Goal: Task Accomplishment & Management: Manage account settings

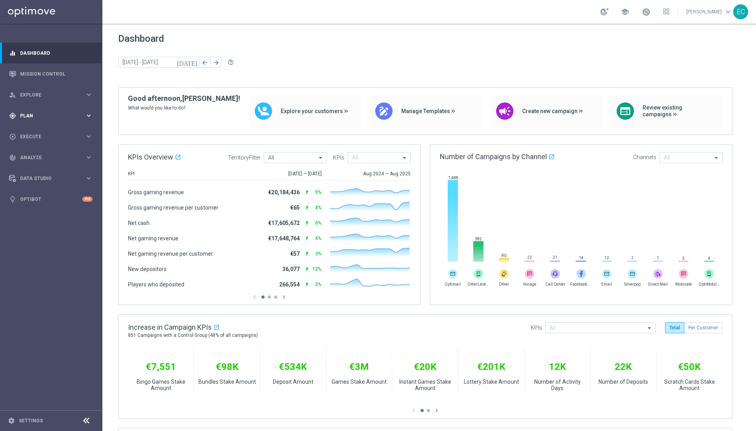
click at [30, 123] on div "gps_fixed Plan keyboard_arrow_right" at bounding box center [51, 115] width 102 height 21
click at [43, 155] on span "Templates" at bounding box center [49, 155] width 56 height 5
click at [50, 200] on link "Embedded Messaging" at bounding box center [52, 203] width 57 height 6
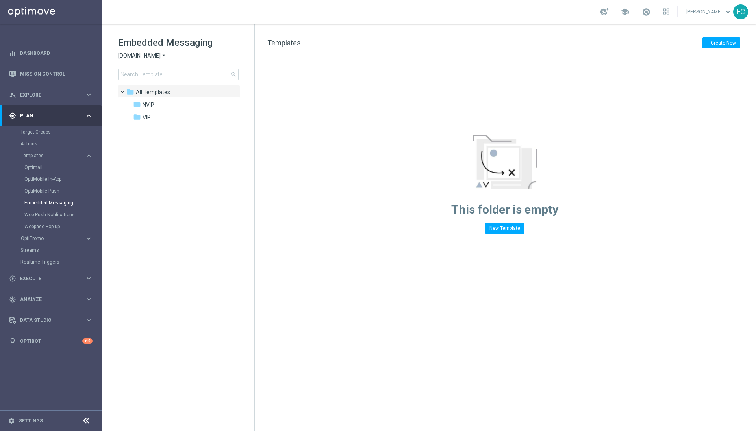
click at [153, 54] on span "[DOMAIN_NAME]" at bounding box center [139, 55] width 43 height 7
click at [146, 86] on div "Lottoland" at bounding box center [148, 83] width 59 height 9
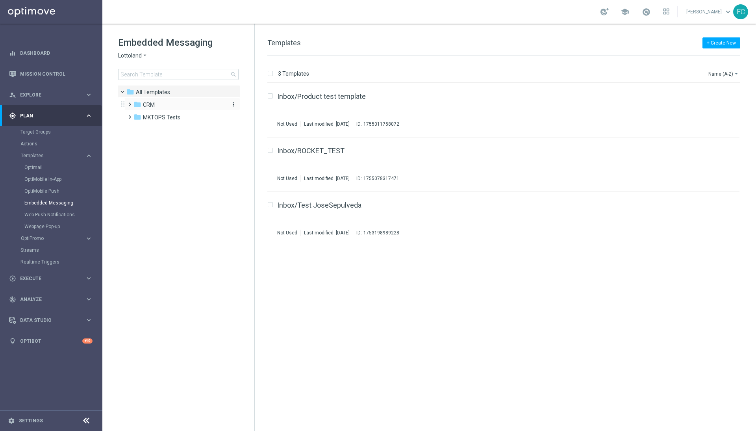
click at [157, 106] on div "folder CRM" at bounding box center [179, 104] width 91 height 9
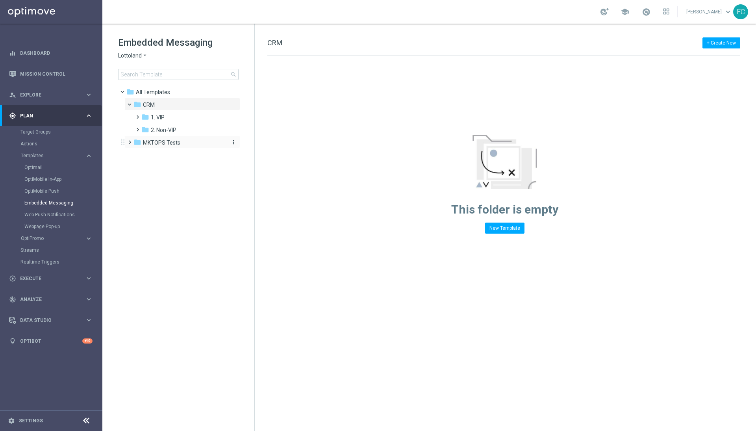
click at [168, 141] on span "MKTOPS Tests" at bounding box center [161, 142] width 37 height 7
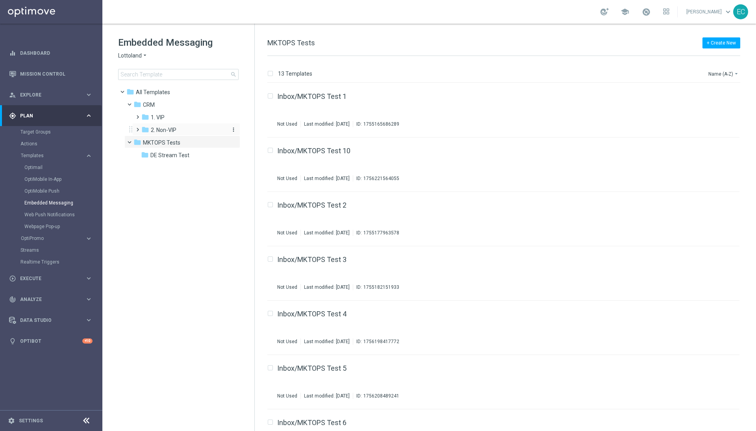
click at [168, 132] on span "2. Non-VIP" at bounding box center [164, 129] width 26 height 7
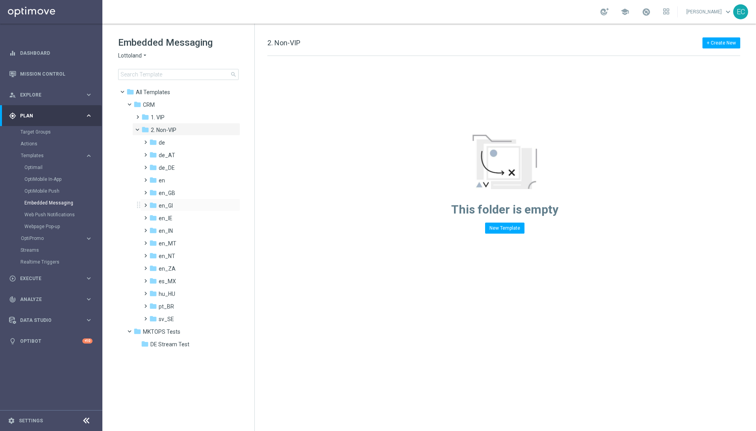
click at [181, 200] on div "folder en_GI more_vert" at bounding box center [190, 204] width 100 height 13
click at [164, 323] on span "DE Stream Test" at bounding box center [169, 344] width 39 height 7
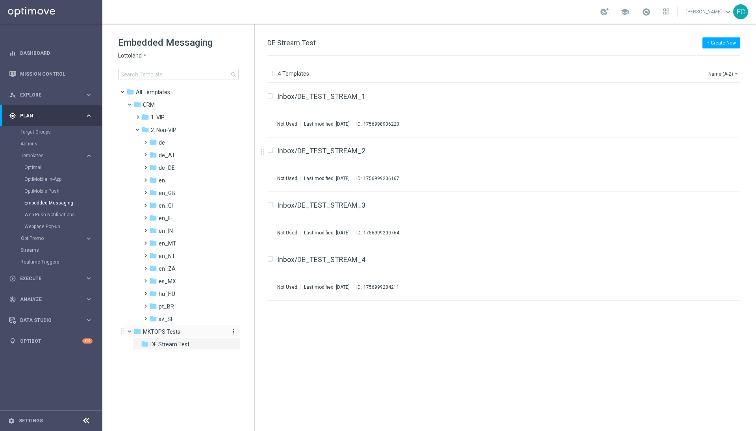
click at [167, 323] on span "MKTOPS Tests" at bounding box center [161, 331] width 37 height 7
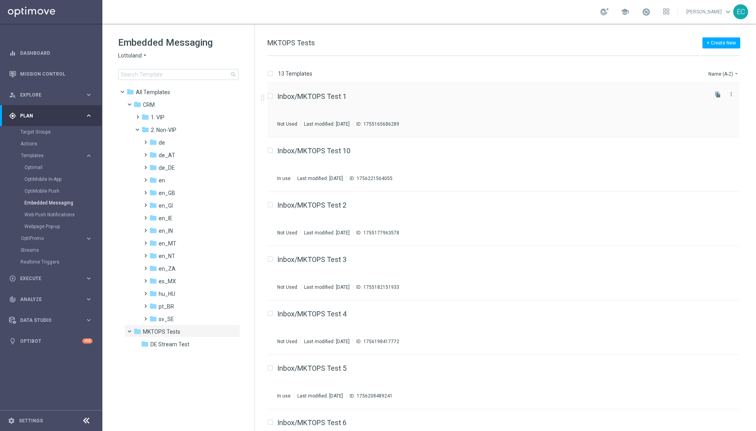
click at [271, 96] on input "Press SPACE to select this row." at bounding box center [269, 97] width 5 height 5
checkbox input "true"
click at [567, 93] on button "file_copy" at bounding box center [718, 94] width 10 height 10
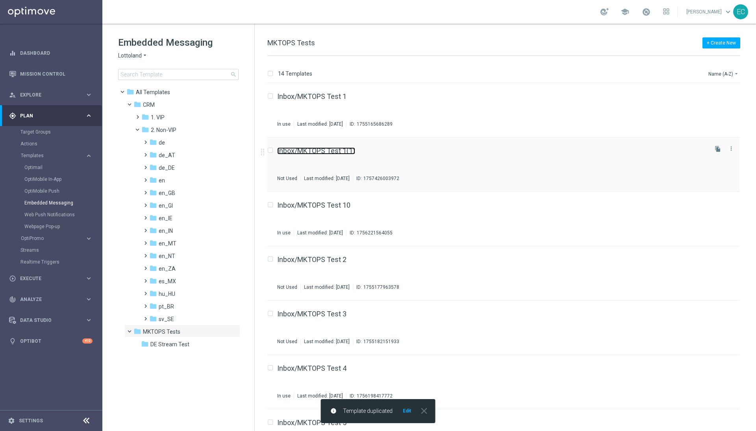
click at [332, 150] on link "Inbox/MKTOPS Test 1(1)" at bounding box center [316, 150] width 78 height 7
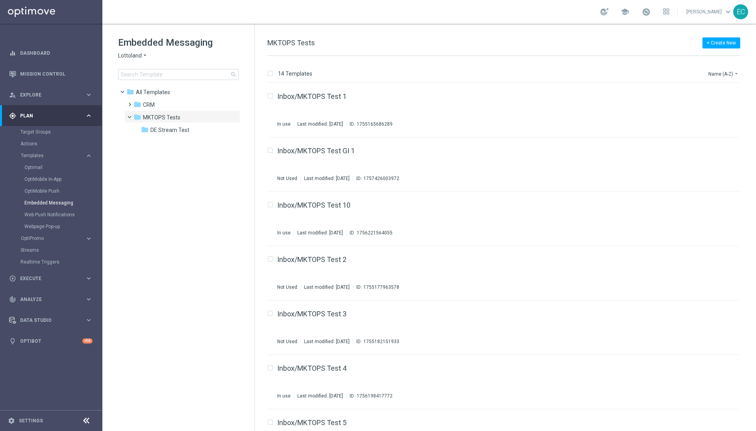
click at [38, 125] on div "gps_fixed Plan keyboard_arrow_right" at bounding box center [51, 115] width 102 height 21
click at [41, 132] on link "Target Groups" at bounding box center [50, 132] width 61 height 6
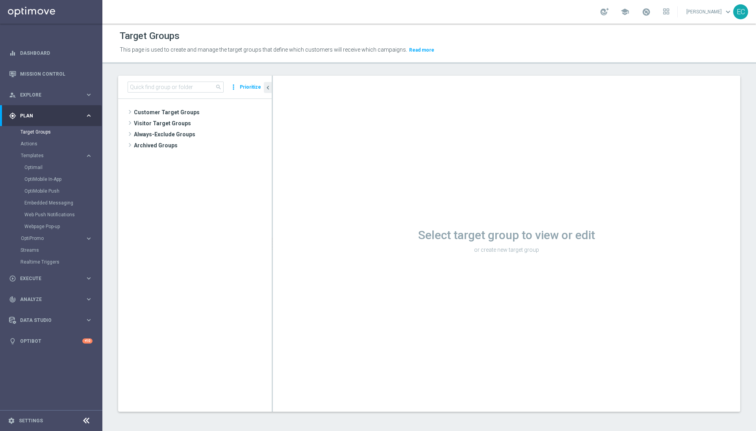
click at [177, 80] on div "search more_vert Prioritize" at bounding box center [195, 87] width 154 height 23
click at [179, 87] on input at bounding box center [176, 87] width 96 height 11
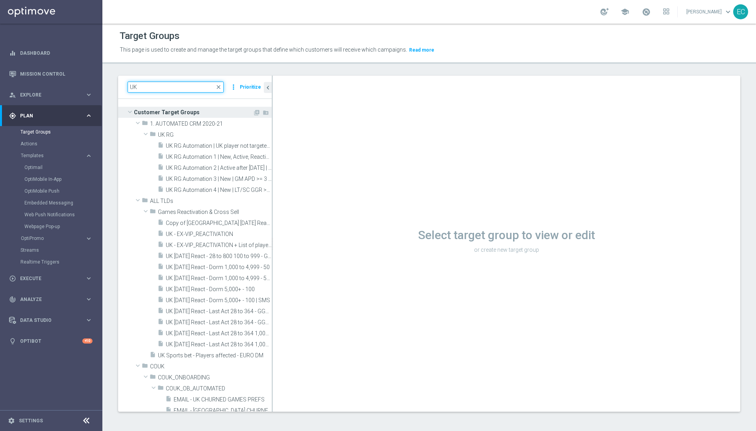
type input "U"
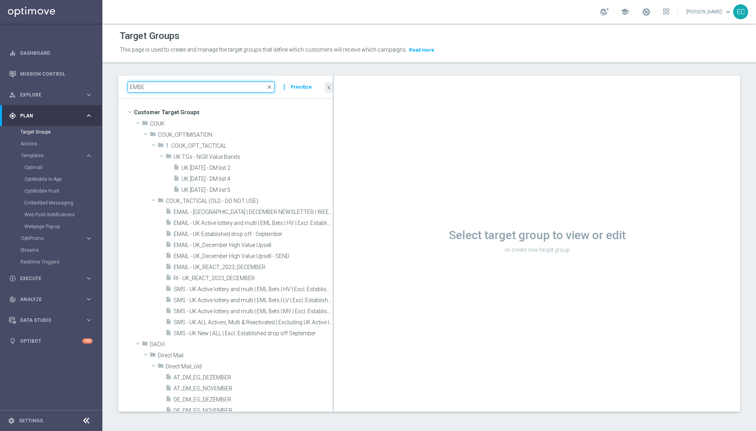
scroll to position [2, 0]
drag, startPoint x: 272, startPoint y: 177, endPoint x: 378, endPoint y: 178, distance: 105.9
click at [378, 178] on as-split "EMBE close more_vert Prioritize Customer Target Groups library_add create_new_f…" at bounding box center [429, 244] width 622 height 336
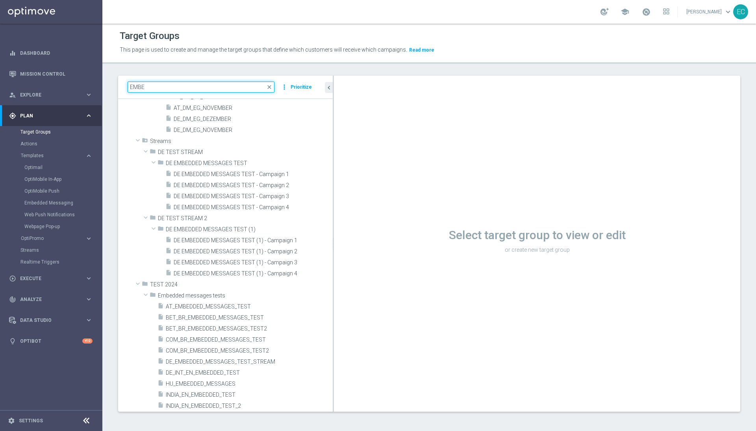
scroll to position [332, 0]
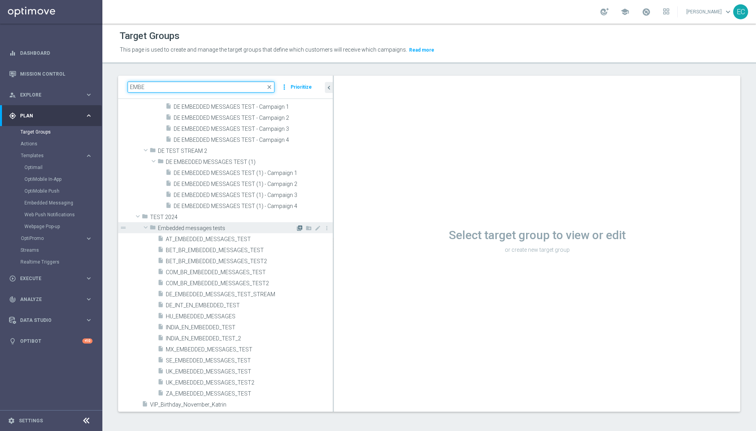
type input "EMBE"
click at [297, 226] on icon "library_add" at bounding box center [300, 228] width 6 height 6
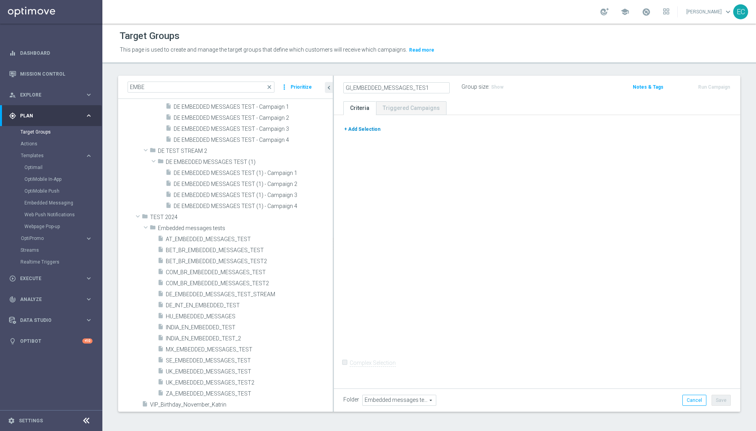
type input "GI_EMBEDDED_MESSAGES_TES1"
click at [367, 132] on button "+ Add Selection" at bounding box center [362, 129] width 38 height 9
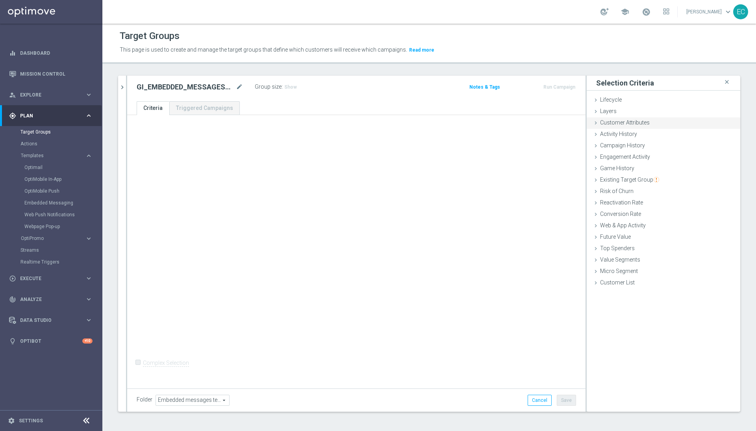
click at [567, 123] on span "Customer Attributes" at bounding box center [625, 122] width 50 height 6
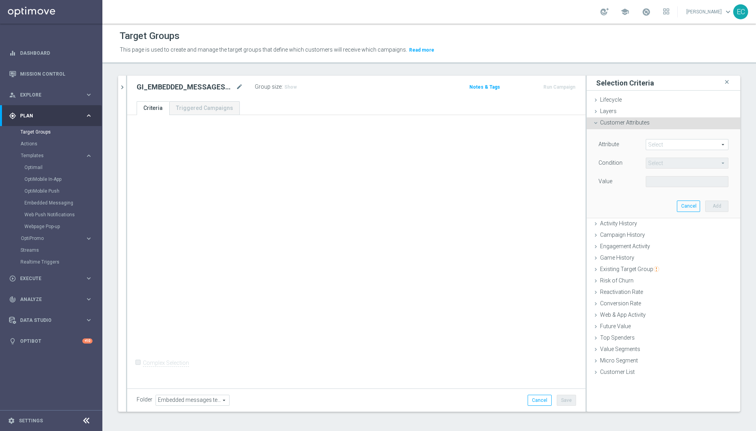
click at [567, 147] on span at bounding box center [687, 144] width 82 height 10
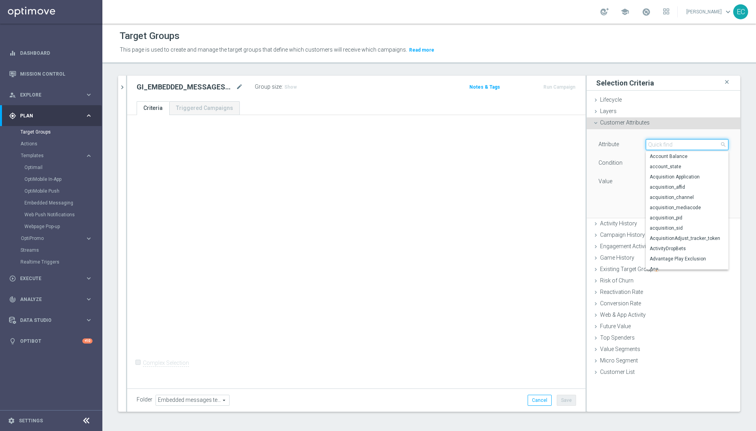
click at [567, 144] on input "search" at bounding box center [687, 144] width 83 height 11
type input "customer"
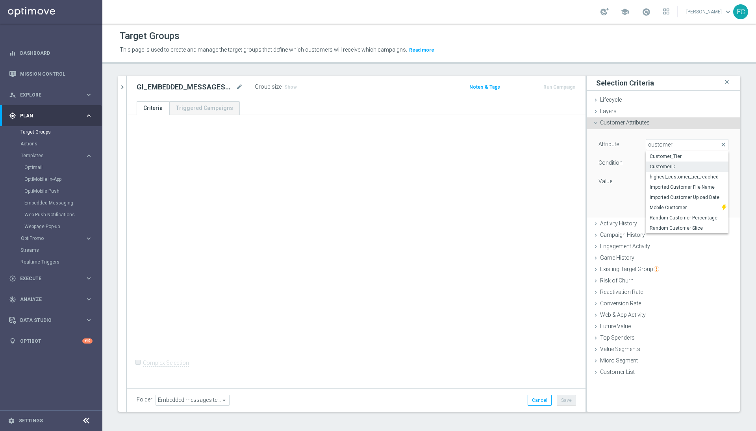
click at [567, 166] on span "CustomerID" at bounding box center [687, 166] width 75 height 6
type input "CustomerID"
type input "Equals"
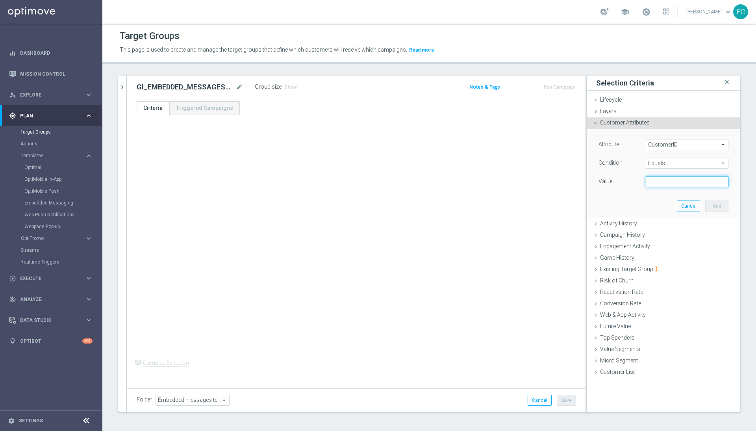
click at [567, 183] on input "text" at bounding box center [687, 181] width 83 height 11
paste input "223301812"
type input "223301812"
click at [567, 210] on button "Add" at bounding box center [716, 205] width 23 height 11
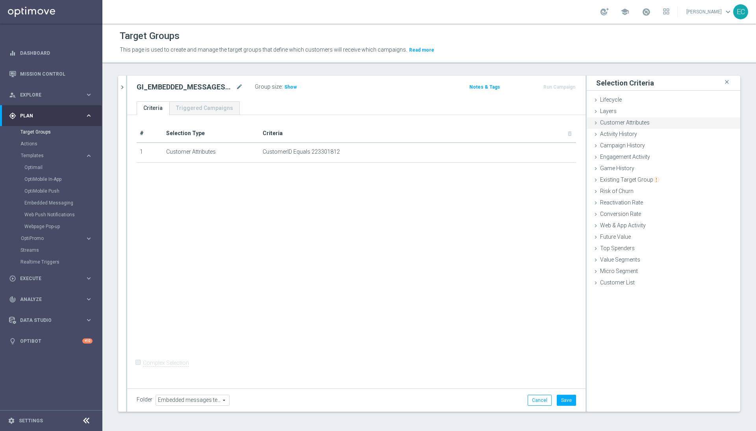
click at [567, 119] on span "Customer Attributes" at bounding box center [625, 122] width 50 height 6
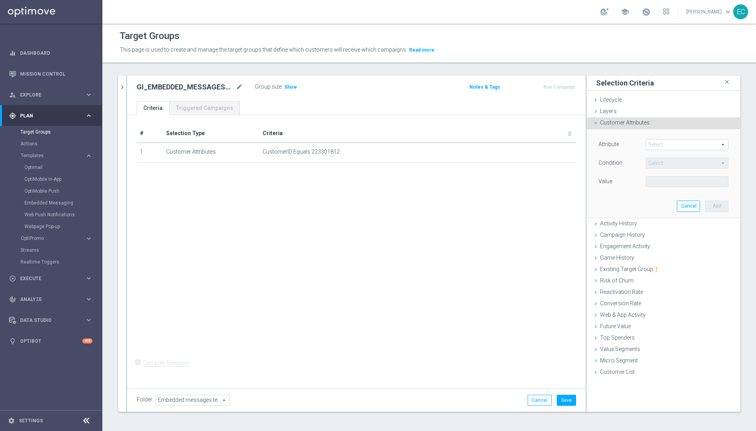
click at [567, 144] on span at bounding box center [687, 144] width 82 height 10
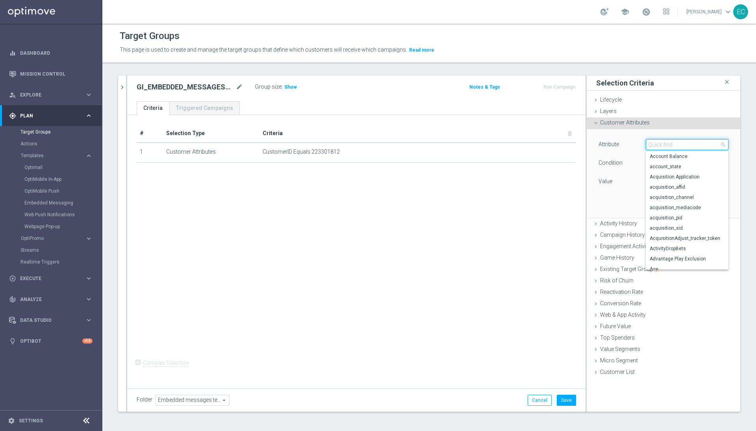
click at [567, 144] on input "search" at bounding box center [687, 144] width 83 height 11
click at [506, 186] on div "# Selection Type Criteria delete_forever 1 Customer Attributes CustomerID Equal…" at bounding box center [356, 250] width 458 height 271
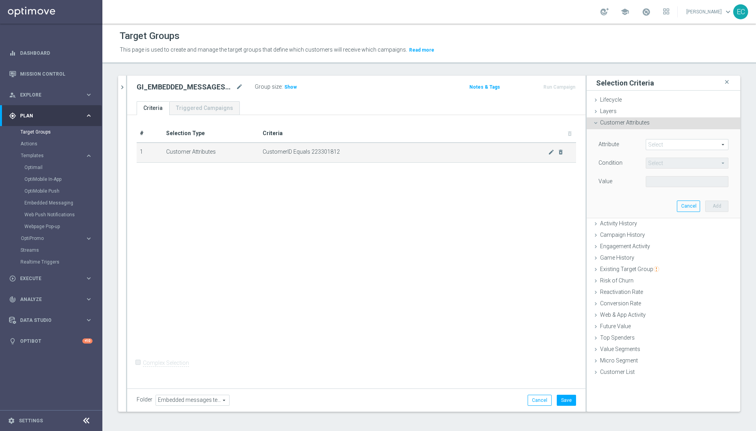
drag, startPoint x: 546, startPoint y: 151, endPoint x: 559, endPoint y: 151, distance: 13.0
click at [548, 151] on icon "mode_edit" at bounding box center [551, 152] width 6 height 6
click at [567, 187] on input "223301812" at bounding box center [687, 181] width 83 height 11
click at [567, 161] on span "Equals" at bounding box center [687, 163] width 82 height 10
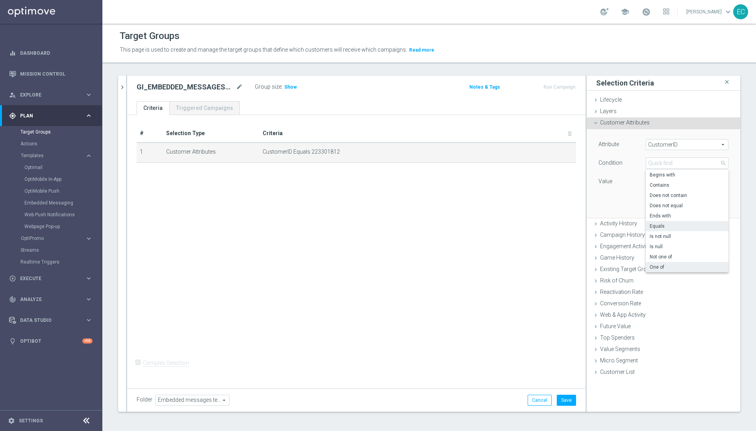
click at [567, 270] on span "One of" at bounding box center [687, 267] width 75 height 6
type input "One of"
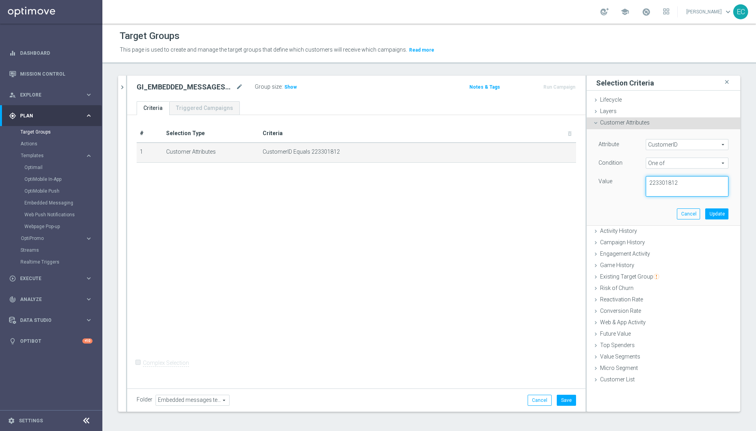
click at [567, 181] on textarea "223301812" at bounding box center [687, 186] width 83 height 20
paste textarea "225339478"
type textarea "223301812, 225339478"
click at [567, 208] on button "Update" at bounding box center [716, 213] width 23 height 11
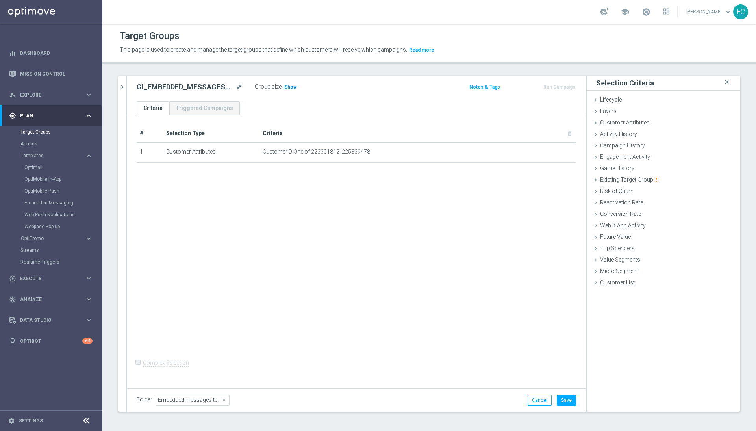
click at [284, 86] on span "Show" at bounding box center [290, 87] width 13 height 6
click at [562, 323] on button "Save" at bounding box center [566, 400] width 19 height 11
click at [554, 90] on button "Run Campaign" at bounding box center [559, 87] width 33 height 9
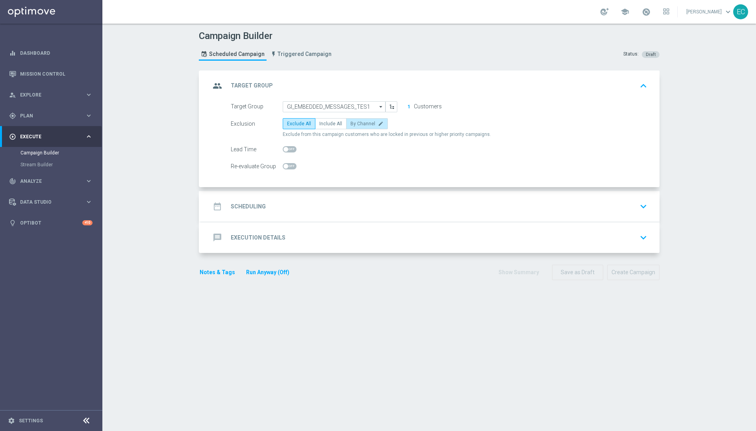
drag, startPoint x: 345, startPoint y: 129, endPoint x: 341, endPoint y: 128, distance: 4.7
click at [346, 128] on label "By Channel edit" at bounding box center [367, 123] width 42 height 11
click at [350, 128] on input "By Channel edit" at bounding box center [352, 124] width 5 height 5
radio input "true"
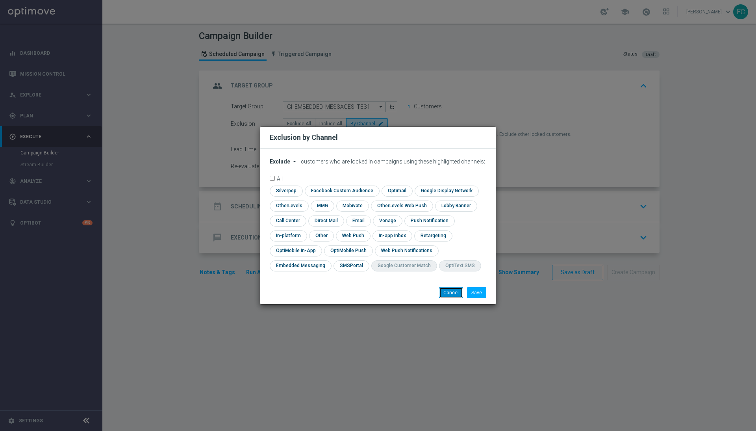
click at [451, 297] on button "Cancel" at bounding box center [451, 292] width 24 height 11
radio input "true"
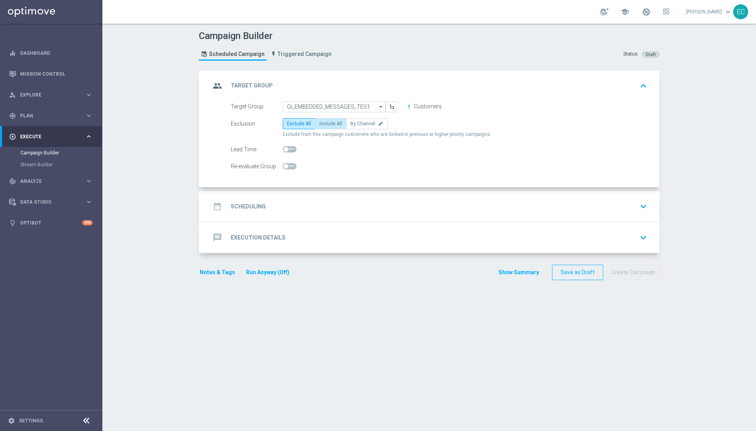
click at [322, 121] on span "Include All" at bounding box center [330, 124] width 23 height 6
click at [322, 122] on input "Include All" at bounding box center [321, 124] width 5 height 5
radio input "true"
click at [372, 221] on div "date_range Scheduling keyboard_arrow_down" at bounding box center [430, 206] width 459 height 31
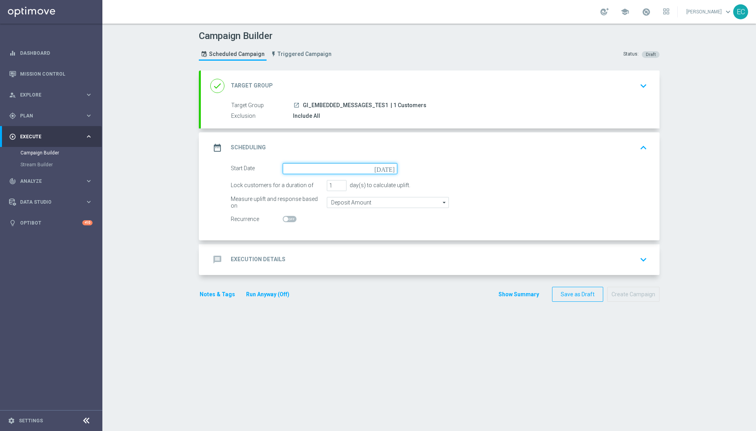
click at [332, 167] on input at bounding box center [340, 168] width 115 height 11
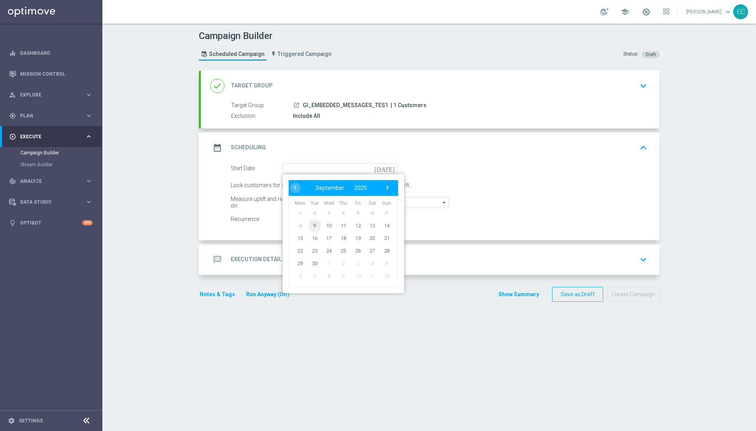
click at [308, 223] on span "9" at bounding box center [314, 225] width 13 height 13
type input "[DATE]"
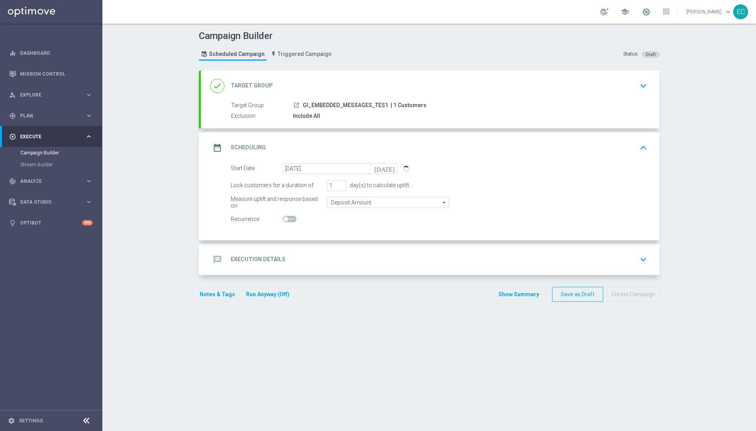
click at [367, 258] on div "message Execution Details keyboard_arrow_down" at bounding box center [430, 259] width 440 height 15
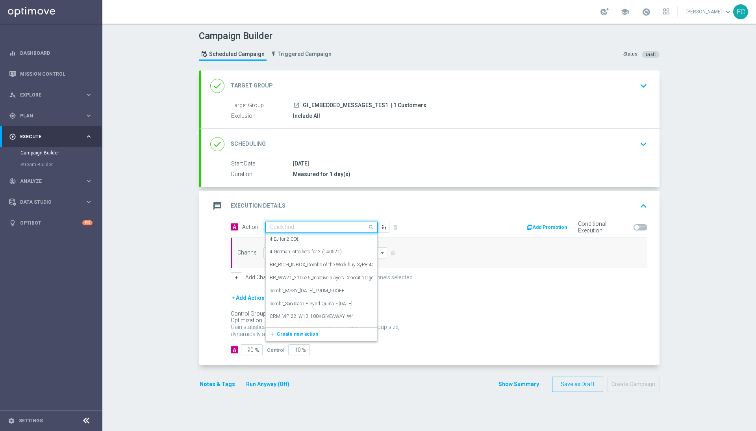
click at [337, 230] on input "text" at bounding box center [314, 227] width 88 height 7
type input "M"
type input "G"
type input "E"
type input "G"
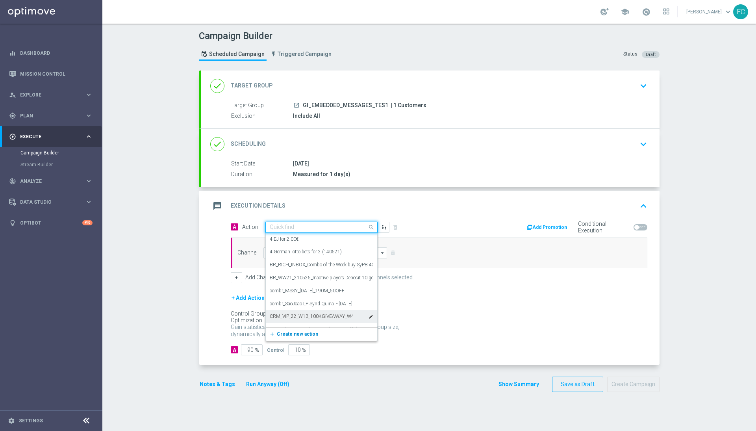
click at [291, 323] on span "Create new action" at bounding box center [297, 334] width 41 height 6
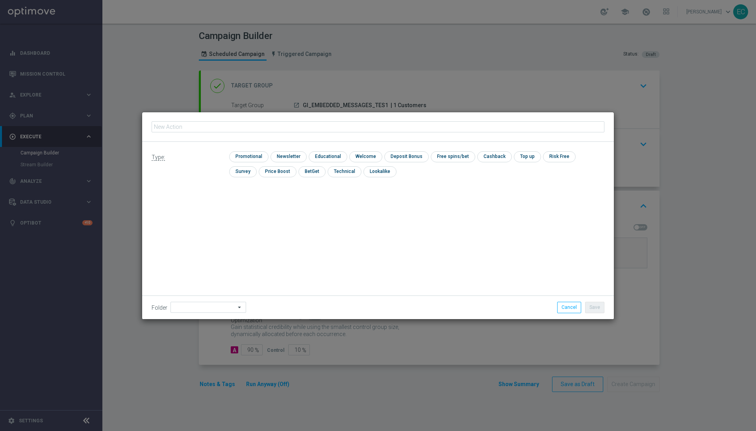
type input "MKTOPS Test GI 1"
click at [265, 157] on input "checkbox" at bounding box center [247, 156] width 37 height 11
checkbox input "true"
click at [567, 308] on button "Save" at bounding box center [594, 307] width 19 height 11
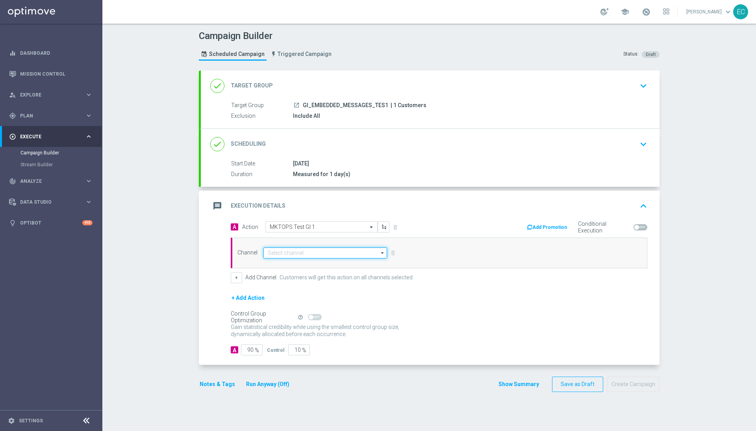
click at [330, 254] on input at bounding box center [325, 252] width 124 height 11
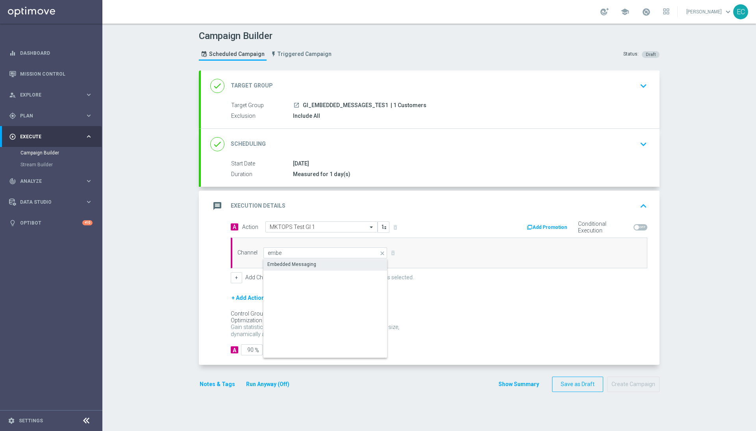
click at [278, 263] on div "Embedded Messaging" at bounding box center [291, 264] width 49 height 7
type input "Embedded Messaging"
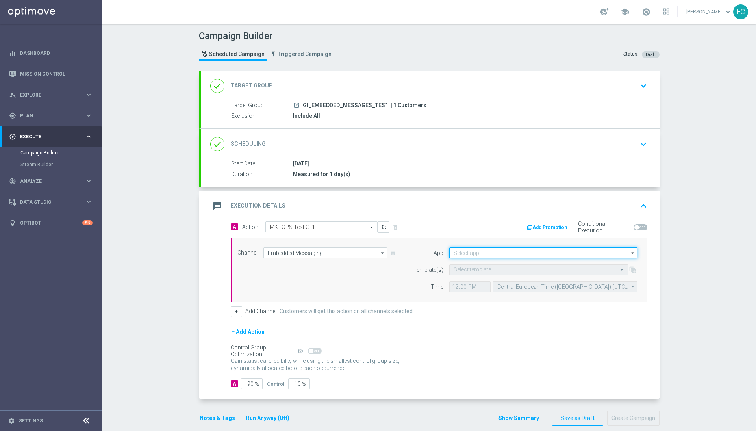
click at [547, 255] on input at bounding box center [543, 252] width 188 height 11
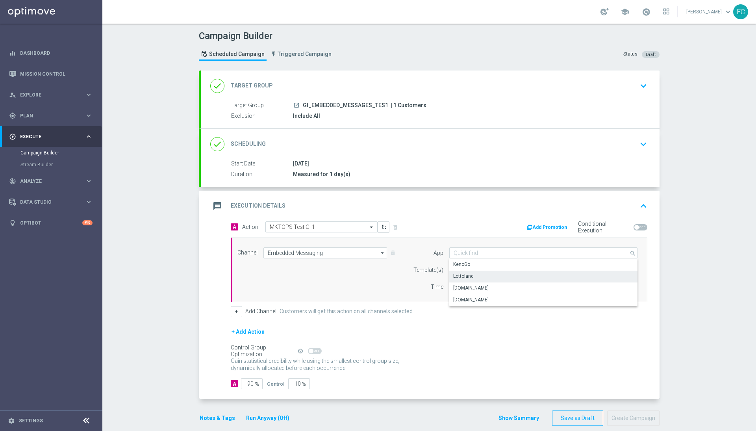
click at [494, 277] on div "Lottoland" at bounding box center [543, 276] width 189 height 11
type input "Lottoland"
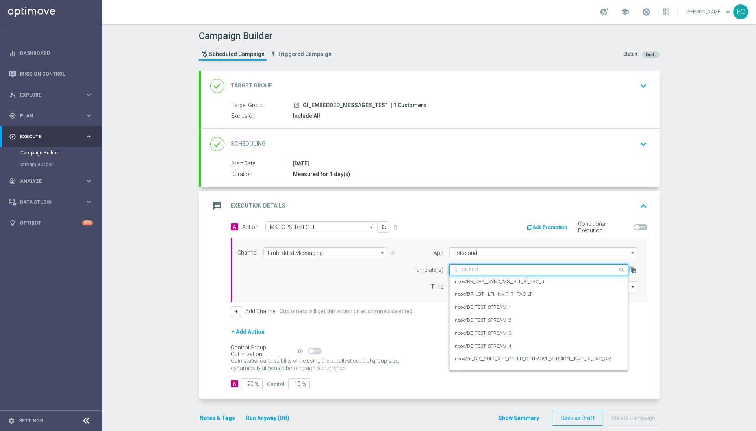
click at [532, 269] on input "text" at bounding box center [531, 270] width 154 height 7
paste input "MKTOPS Test GI 1"
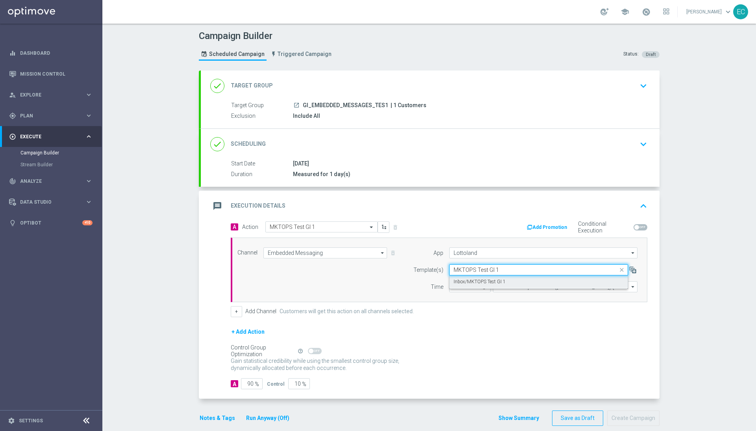
click at [515, 280] on div "Inbox/MKTOPS Test GI 1" at bounding box center [539, 281] width 170 height 13
type input "MKTOPS Test GI 1"
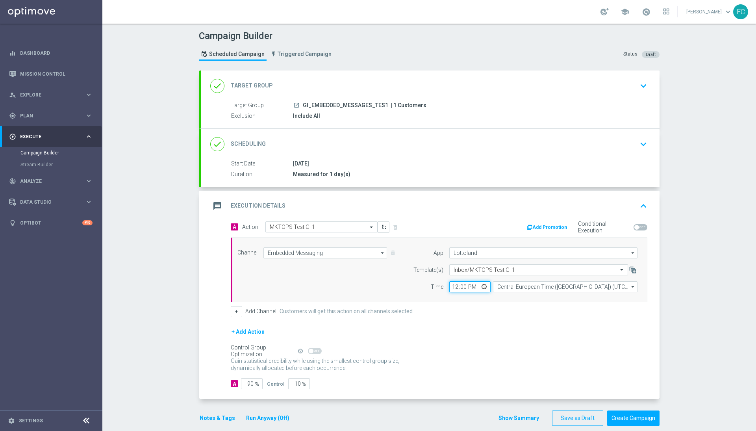
click at [454, 288] on input "12:00" at bounding box center [469, 286] width 41 height 11
type input "16:05"
click at [468, 323] on div "Gain statistical credibility while using the smallest control group size, dynam…" at bounding box center [439, 364] width 417 height 19
click at [244, 323] on input "90" at bounding box center [252, 383] width 22 height 11
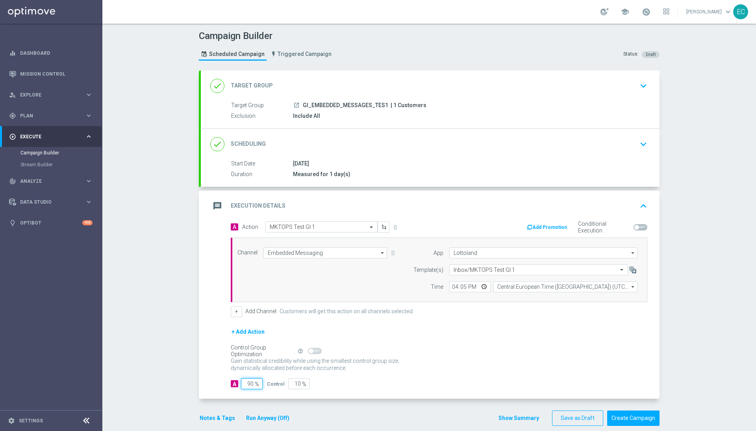
click at [244, 323] on input "90" at bounding box center [252, 383] width 22 height 11
type input "1"
type input "99"
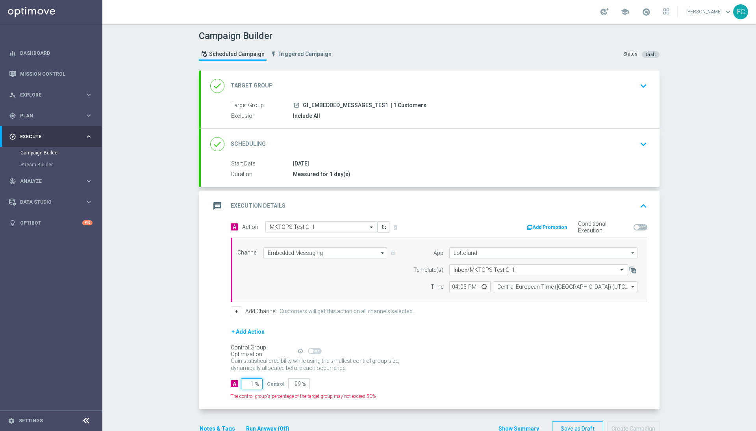
type input "10"
type input "90"
type input "100"
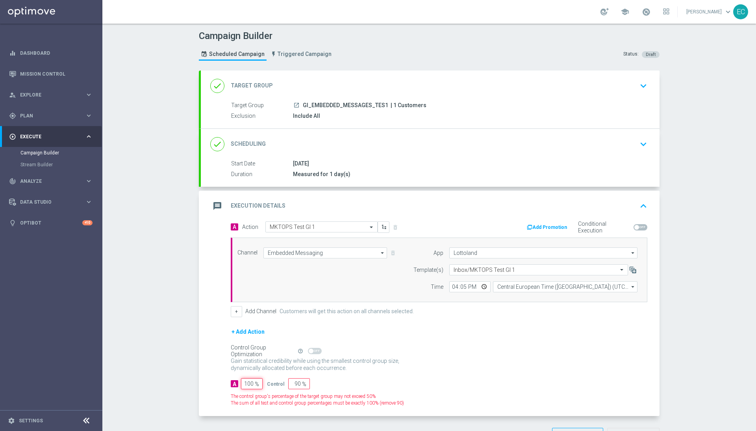
type input "0"
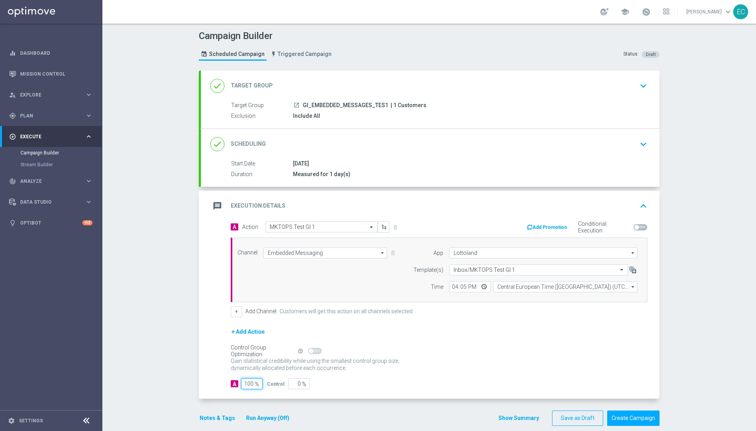
type input "100"
click at [441, 323] on form "done Target Group keyboard_arrow_down Target Group launch GI_EMBEDDED_MESSAGES_…" at bounding box center [429, 247] width 461 height 355
click at [567, 323] on button "Create Campaign" at bounding box center [633, 417] width 52 height 15
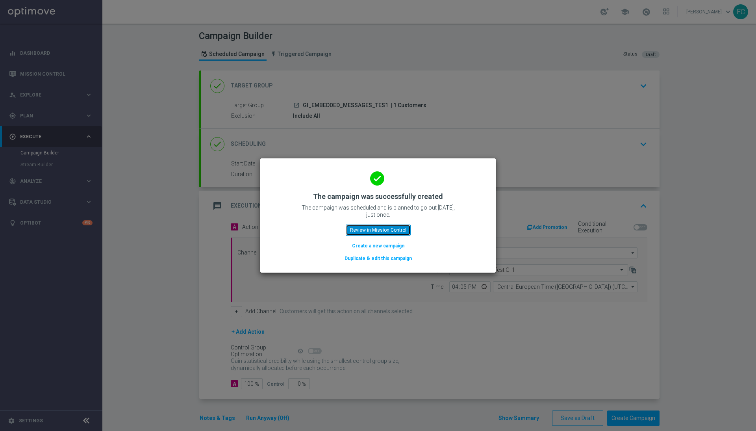
click at [373, 228] on button "Review in Mission Control" at bounding box center [378, 229] width 65 height 11
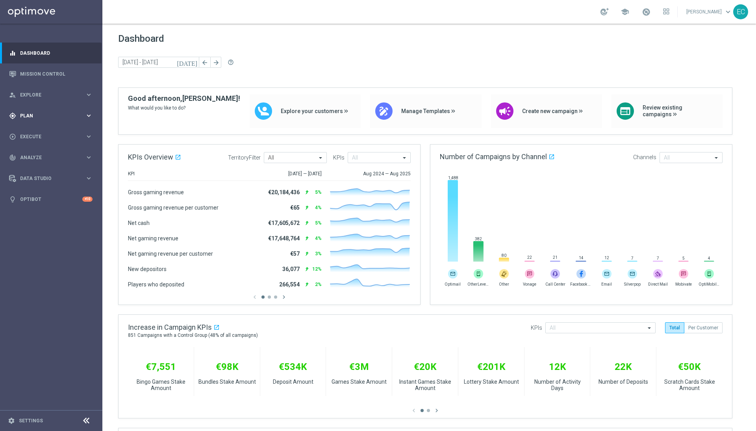
click at [28, 117] on span "Plan" at bounding box center [52, 115] width 65 height 5
click at [70, 103] on div "person_search Explore keyboard_arrow_right" at bounding box center [51, 94] width 102 height 21
click at [44, 212] on span "Plan" at bounding box center [52, 210] width 65 height 5
click at [57, 158] on span "Templates" at bounding box center [49, 155] width 56 height 5
click at [50, 202] on link "Embedded Messaging" at bounding box center [52, 203] width 57 height 6
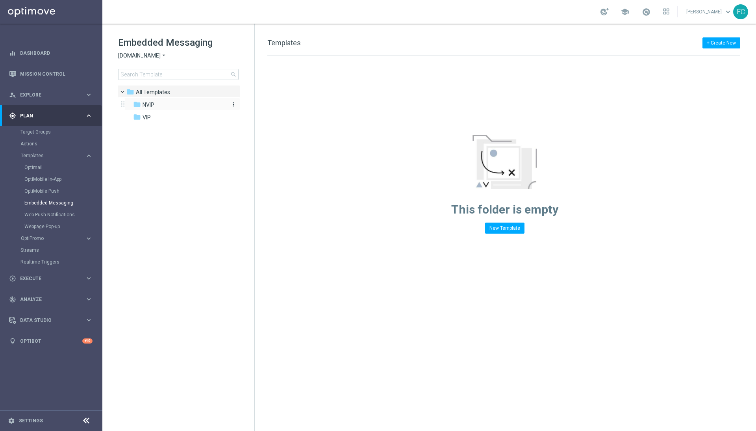
click at [161, 101] on div "folder NVIP" at bounding box center [178, 104] width 91 height 9
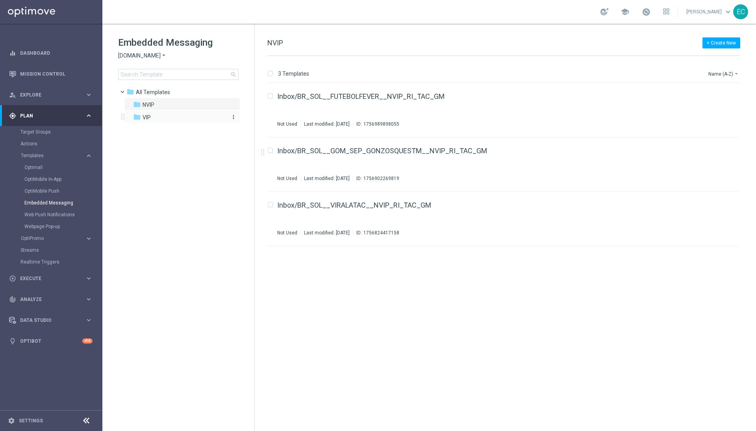
click at [183, 116] on div "folder VIP" at bounding box center [178, 117] width 91 height 9
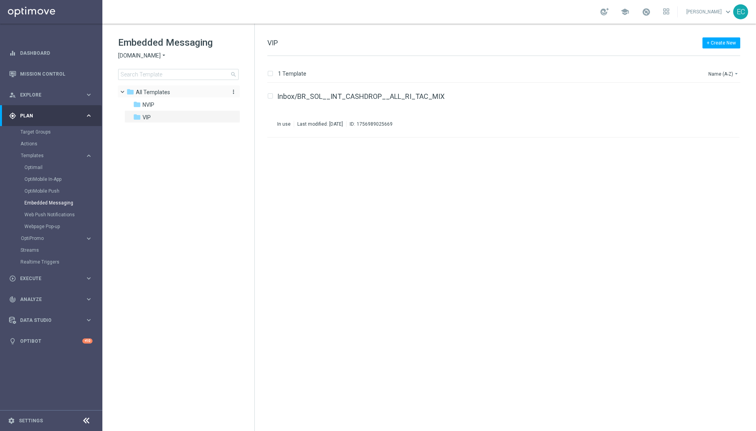
click at [153, 92] on span "All Templates" at bounding box center [153, 92] width 34 height 7
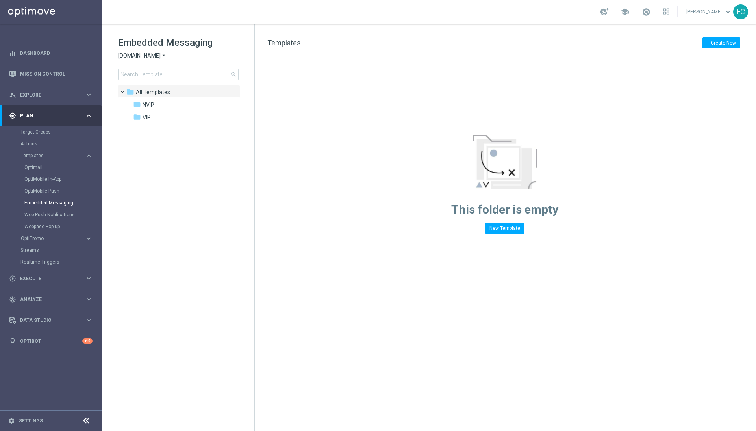
click at [158, 52] on span "[DOMAIN_NAME]" at bounding box center [139, 55] width 43 height 7
click at [150, 81] on div "Lottoland" at bounding box center [148, 83] width 59 height 9
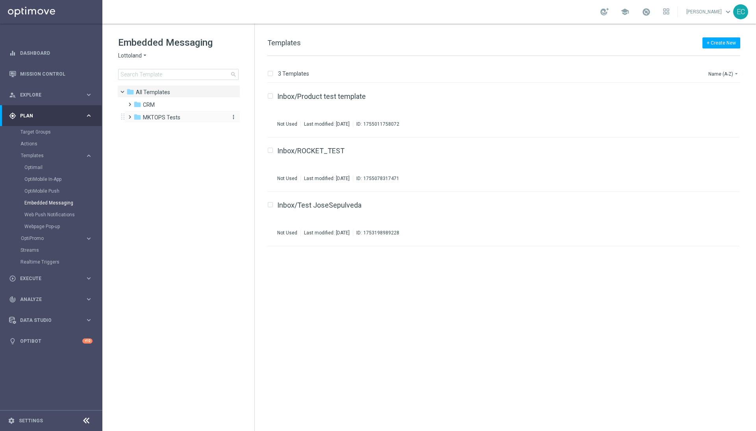
click at [160, 114] on span "MKTOPS Tests" at bounding box center [161, 117] width 37 height 7
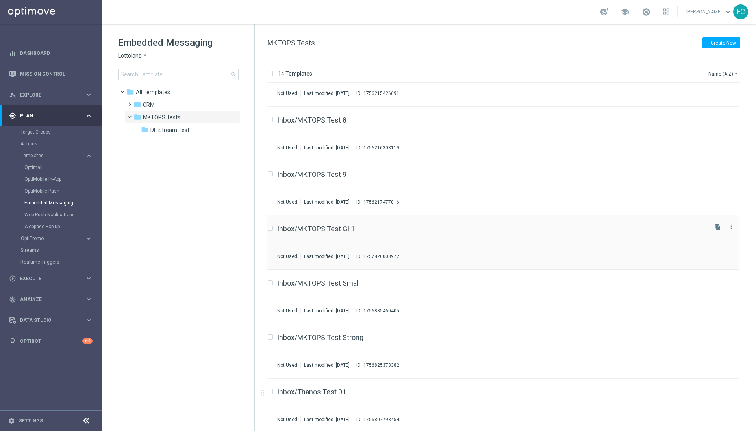
scroll to position [409, 0]
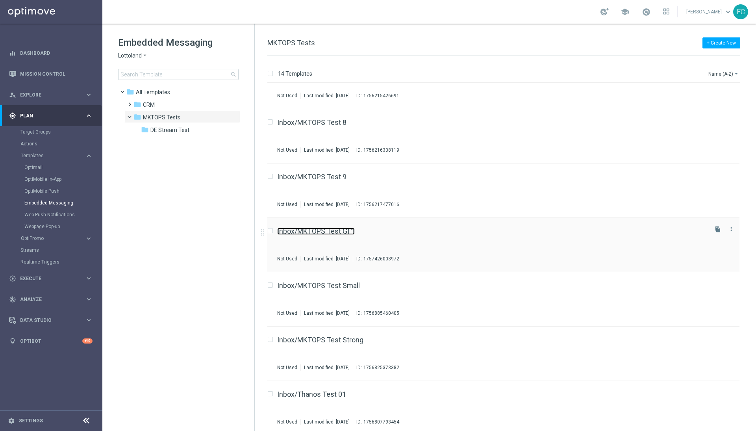
click at [343, 234] on link "Inbox/MKTOPS Test GI 1" at bounding box center [316, 231] width 78 height 7
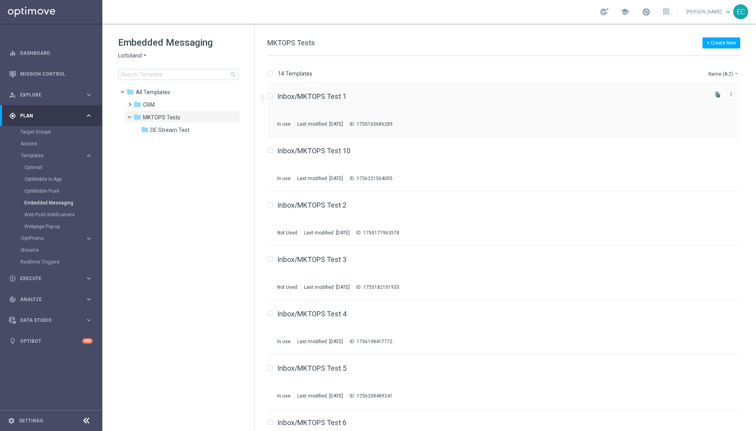
click at [272, 95] on input "Press SPACE to select this row." at bounding box center [269, 97] width 5 height 5
checkbox input "true"
click at [717, 95] on icon "file_copy" at bounding box center [718, 94] width 6 height 6
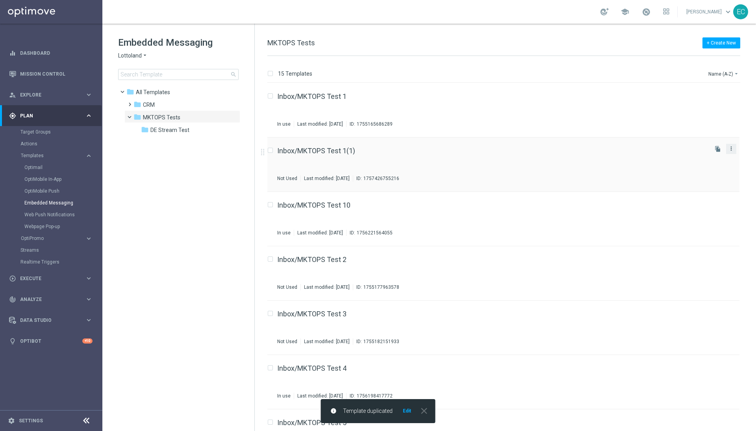
click at [731, 150] on icon "more_vert" at bounding box center [731, 148] width 6 height 6
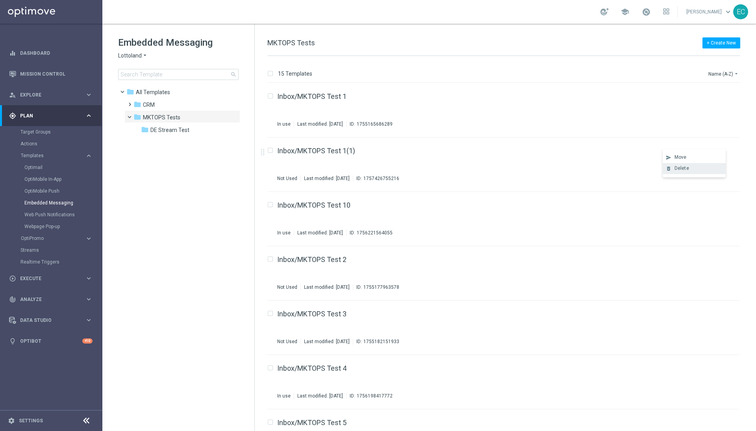
click at [713, 167] on div "Delete" at bounding box center [699, 168] width 48 height 6
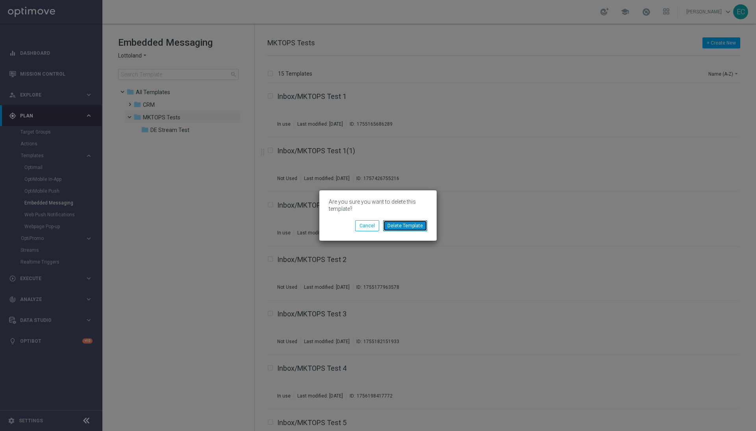
click at [400, 228] on button "Delete Template" at bounding box center [405, 225] width 44 height 11
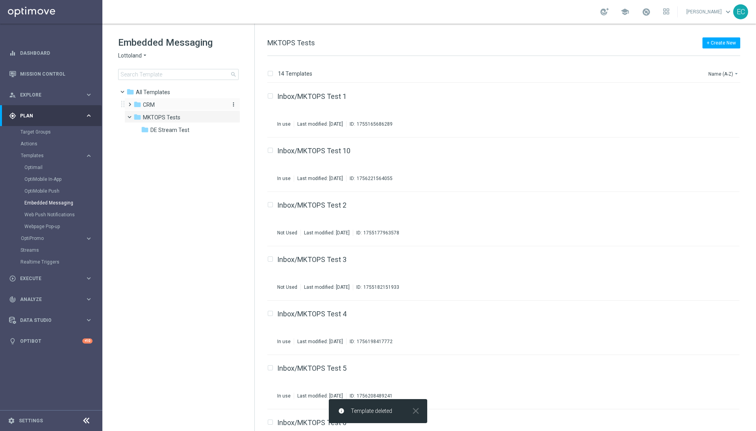
click at [154, 105] on span "CRM" at bounding box center [149, 104] width 12 height 7
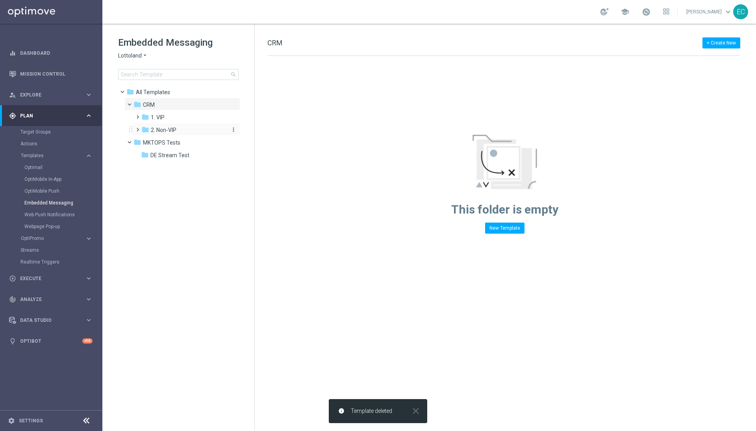
click at [169, 128] on span "2. Non-VIP" at bounding box center [164, 129] width 26 height 7
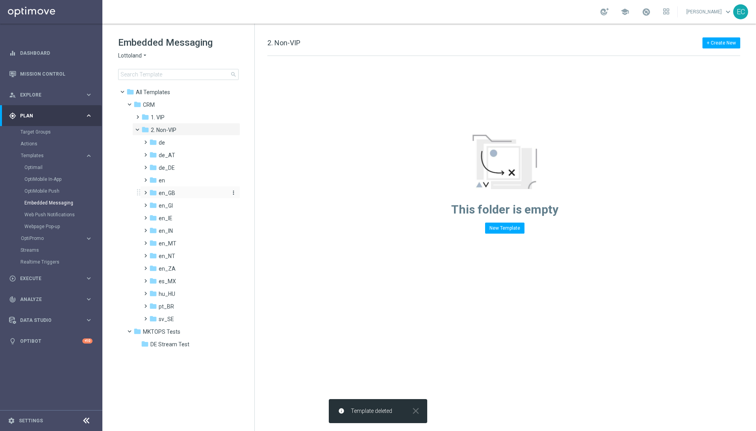
drag, startPoint x: 167, startPoint y: 192, endPoint x: 250, endPoint y: 201, distance: 83.6
click at [167, 192] on span "en_GB" at bounding box center [167, 192] width 17 height 7
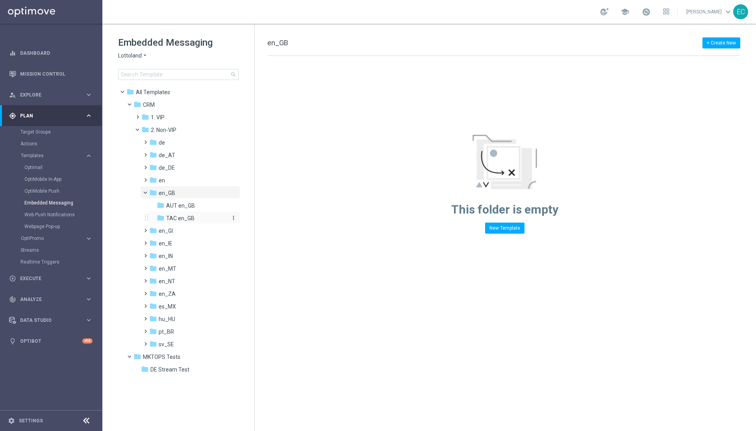
click at [195, 217] on div "folder TAC en_GB" at bounding box center [192, 218] width 71 height 9
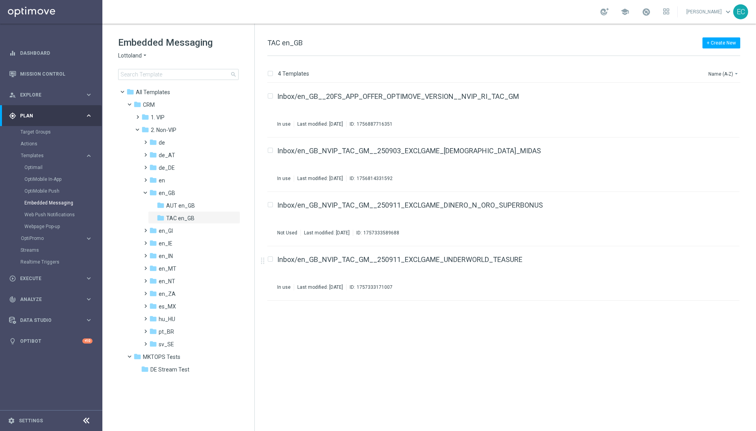
click at [566, 354] on div "insert_drive_file Inbox/en_GB__20FS_APP_OFFER_OPTIMOVE_VERSION__NVIP_RI_TAC_GM …" at bounding box center [507, 257] width 495 height 348
click at [543, 351] on div "insert_drive_file Inbox/en_GB__20FS_APP_OFFER_OPTIMOVE_VERSION__NVIP_RI_TAC_GM …" at bounding box center [507, 257] width 495 height 348
click at [275, 259] on label "Press SPACE to select this row." at bounding box center [276, 259] width 3 height 7
click at [43, 133] on link "Target Groups" at bounding box center [50, 132] width 61 height 6
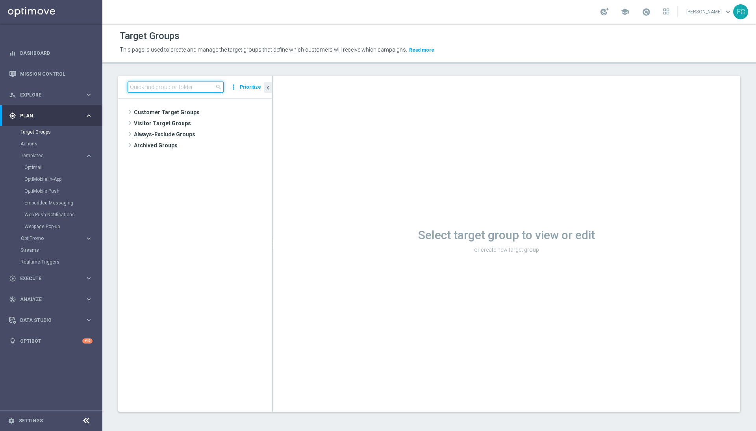
click at [192, 82] on input at bounding box center [176, 87] width 96 height 11
type input "UK_EMBEDDED"
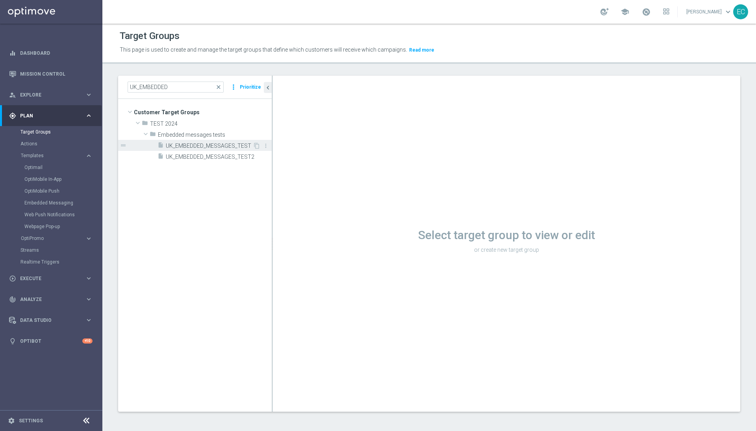
click at [244, 146] on span "UK_EMBEDDED_MESSAGES_TEST" at bounding box center [209, 146] width 87 height 7
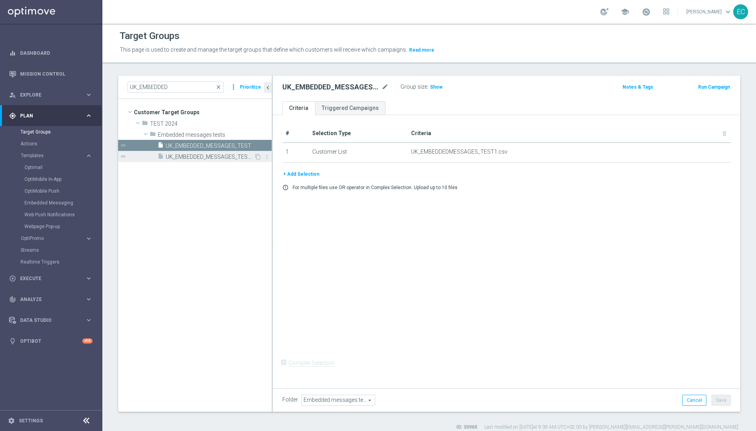
click at [217, 154] on span "UK_EMBEDDED_MESSAGES_TEST2" at bounding box center [210, 157] width 88 height 7
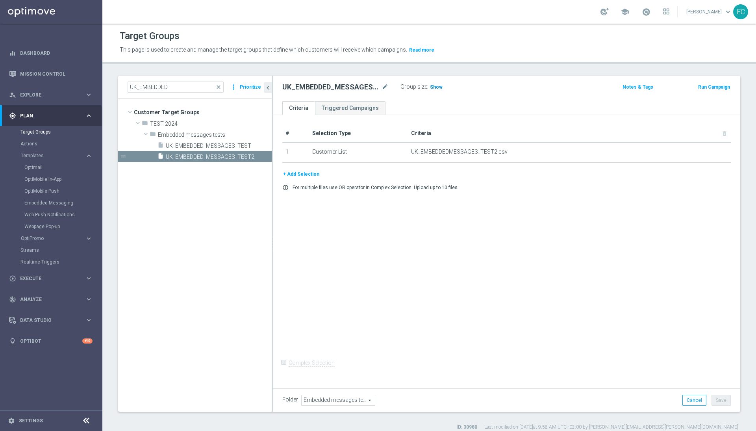
click at [439, 84] on span "Show" at bounding box center [436, 87] width 13 height 6
click at [433, 87] on span "3" at bounding box center [432, 87] width 4 height 7
click at [697, 83] on button "Run Campaign" at bounding box center [713, 87] width 33 height 9
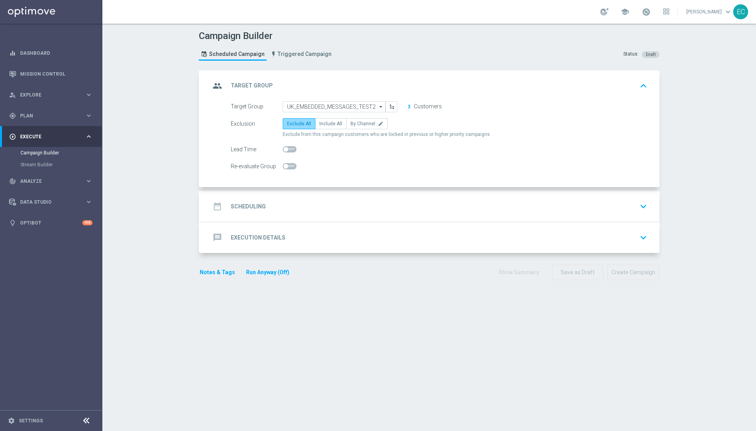
click at [300, 118] on label "Exclude All" at bounding box center [299, 123] width 33 height 11
click at [292, 122] on input "Exclude All" at bounding box center [289, 124] width 5 height 5
click at [326, 125] on span "Include All" at bounding box center [330, 124] width 23 height 6
click at [324, 125] on input "Include All" at bounding box center [321, 124] width 5 height 5
radio input "true"
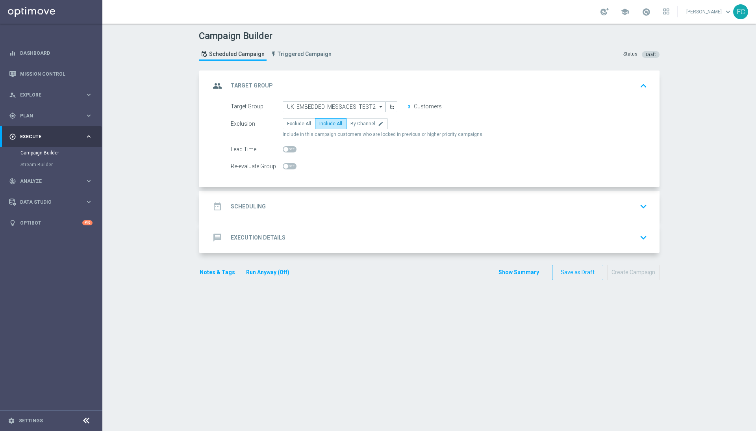
click at [363, 191] on div "date_range Scheduling keyboard_arrow_down" at bounding box center [430, 206] width 459 height 31
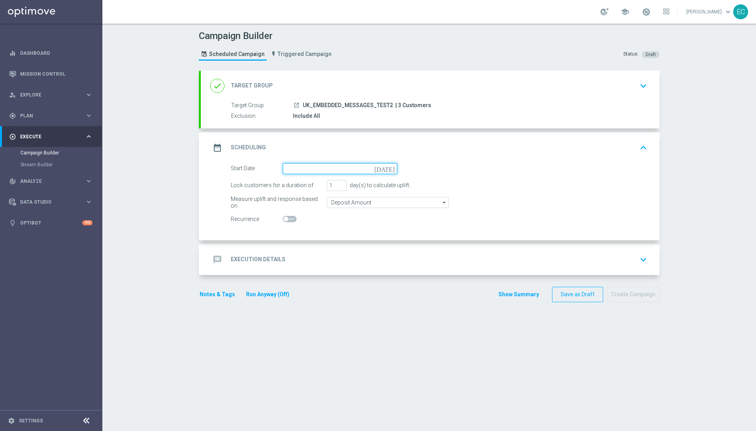
click at [342, 165] on input at bounding box center [340, 168] width 115 height 11
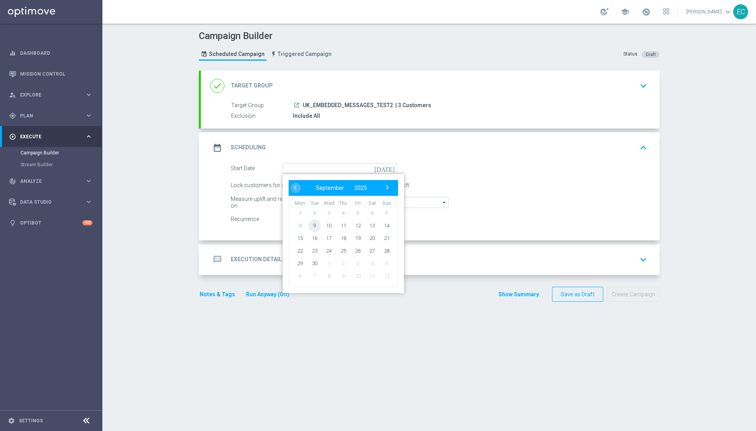
click at [312, 227] on span "9" at bounding box center [314, 225] width 13 height 13
type input "[DATE]"
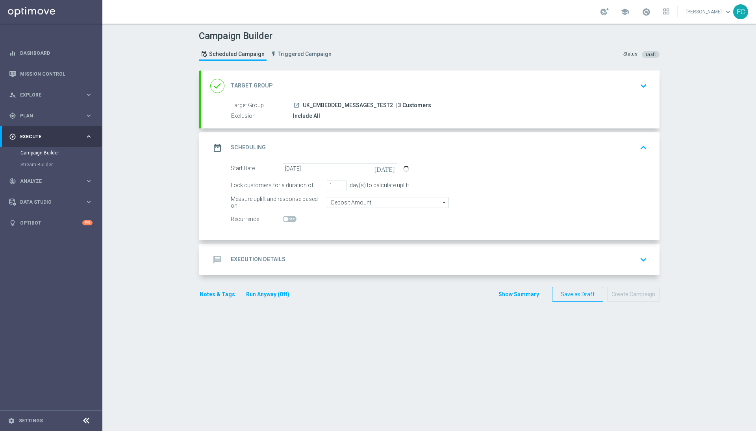
click at [349, 256] on div "message Execution Details keyboard_arrow_down" at bounding box center [430, 259] width 440 height 15
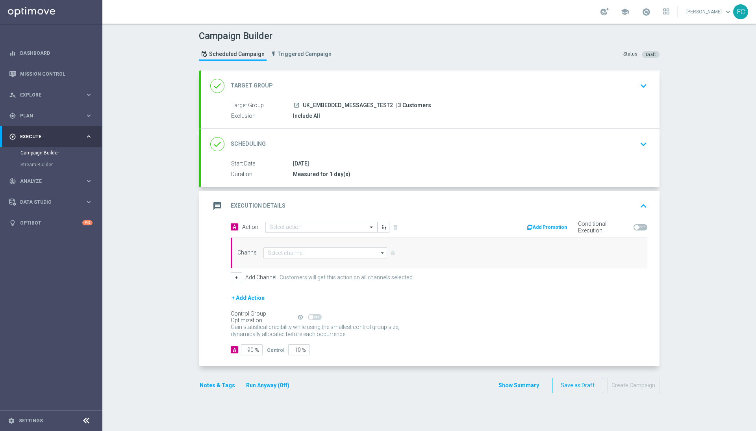
click at [319, 229] on input "text" at bounding box center [314, 227] width 88 height 7
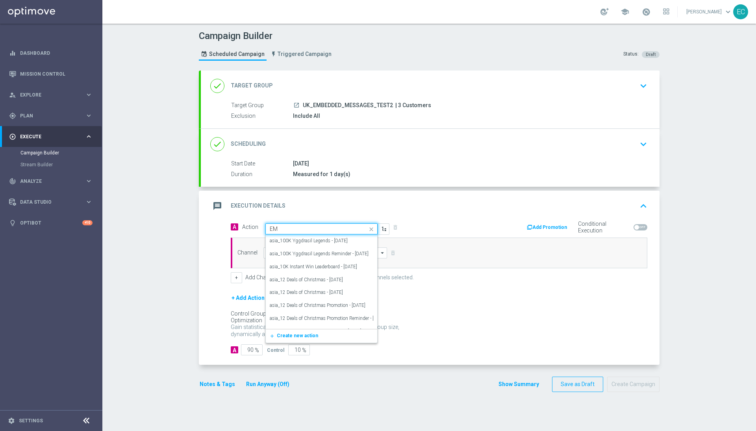
type input "E"
click at [303, 333] on span "Create new action" at bounding box center [297, 334] width 41 height 6
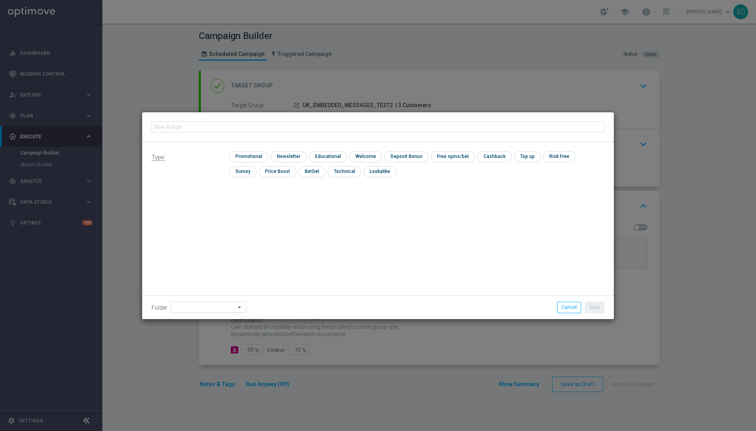
type input "en_GB_NVIP_TAC_GM__250911_EXCLGAME_UNDERWORLD_TEASURE"
click at [247, 158] on input "checkbox" at bounding box center [247, 156] width 37 height 11
checkbox input "true"
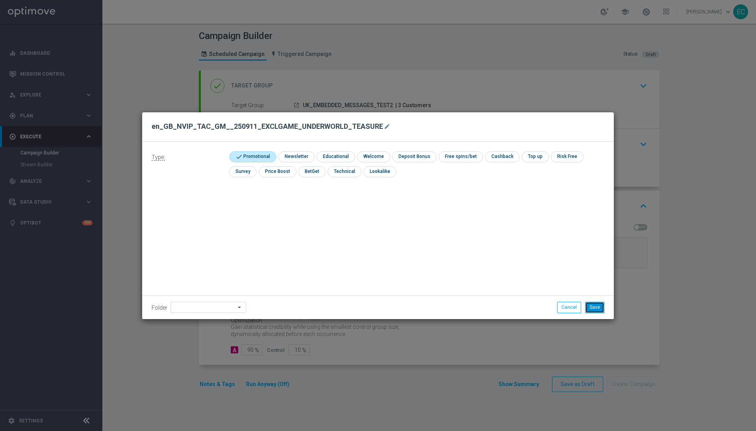
click at [594, 307] on button "Save" at bounding box center [594, 307] width 19 height 11
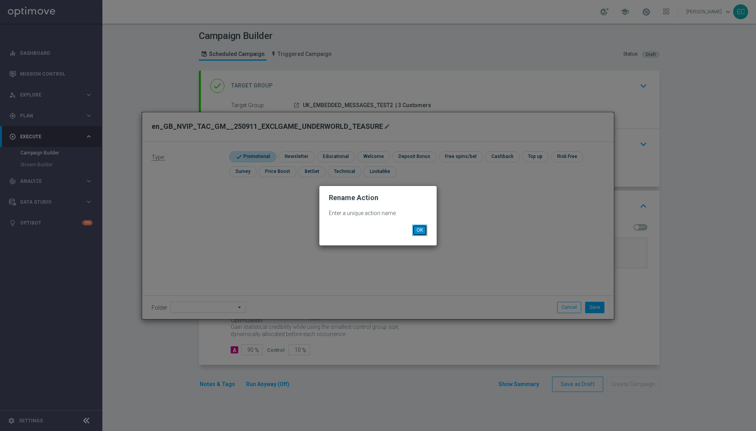
click at [426, 232] on button "OK" at bounding box center [419, 229] width 15 height 11
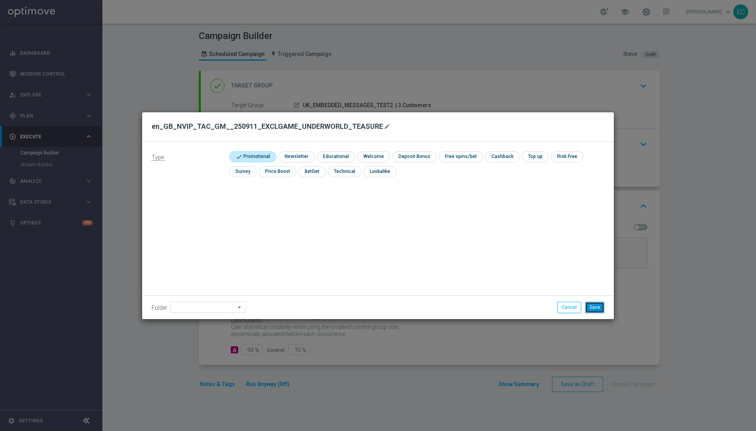
click at [598, 302] on button "Save" at bounding box center [594, 307] width 19 height 11
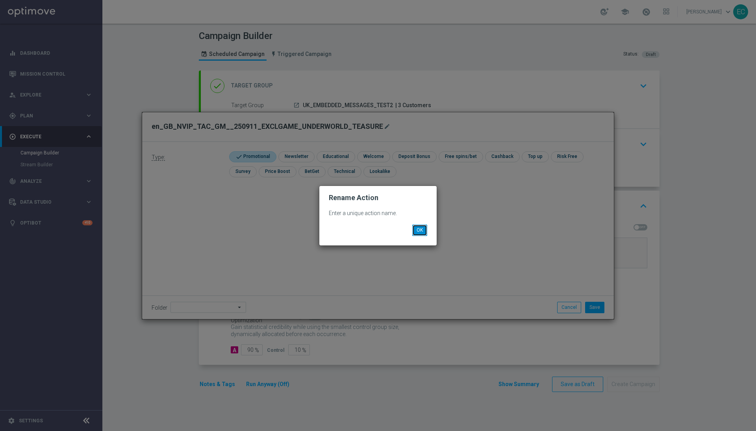
click at [423, 234] on button "OK" at bounding box center [419, 229] width 15 height 11
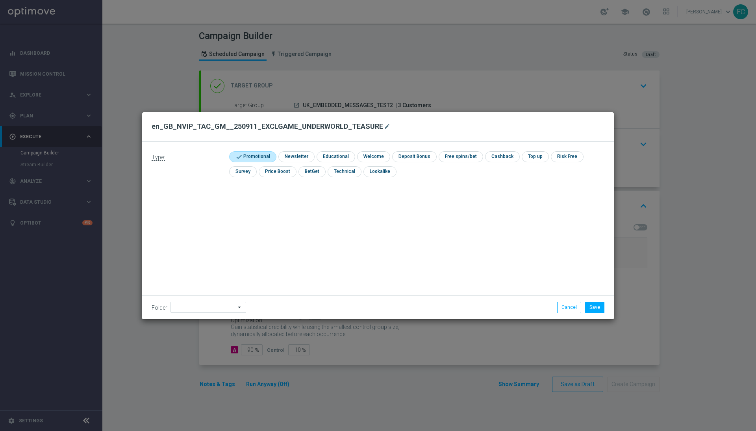
click at [576, 299] on div "Folder arrow_drop_down Drag here to set row groups Drag here to set column labe…" at bounding box center [378, 306] width 472 height 23
click at [578, 313] on div "Folder arrow_drop_down Drag here to set row groups Drag here to set column labe…" at bounding box center [378, 306] width 472 height 23
click at [570, 308] on button "Cancel" at bounding box center [569, 307] width 24 height 11
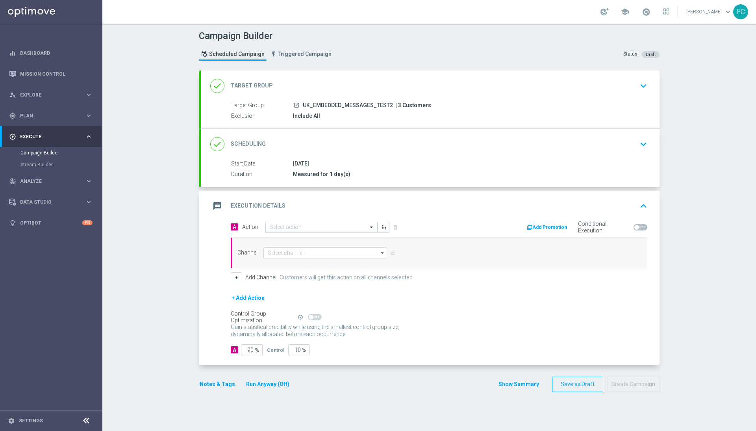
click at [297, 226] on input "text" at bounding box center [314, 227] width 88 height 7
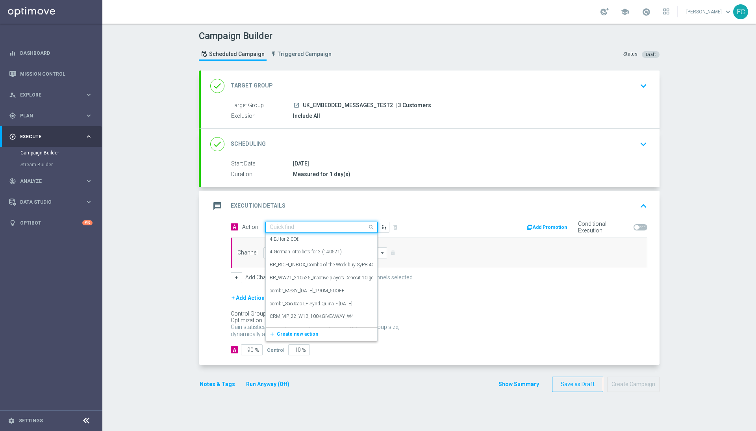
paste input "en_GB_NVIP_TAC_GM__250911_EXCLGAME_UNDERWORLD_TEASURE"
type input "en_GB_NVIP_TAC_GM__250911_EXCLGAME_UNDERWORLD_TEASURE"
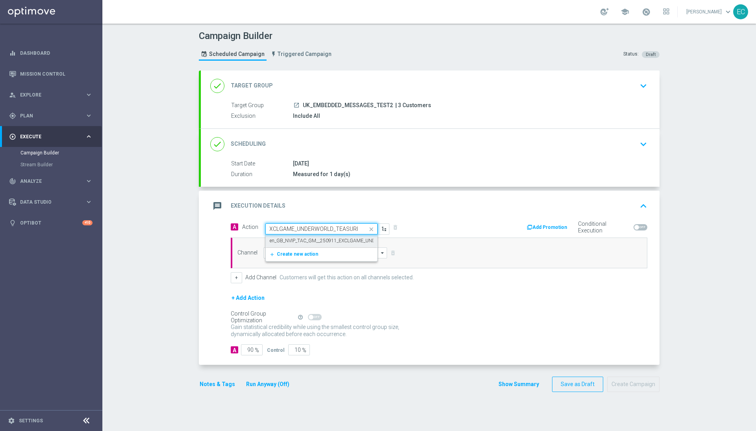
click at [312, 239] on label "en_GB_NVIP_TAC_GM__250911_EXCLGAME_UNDERWORLD_TEASURE" at bounding box center [345, 240] width 150 height 7
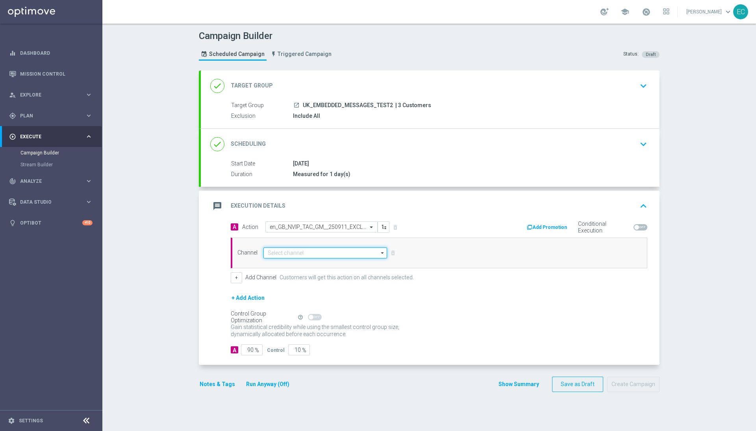
click at [315, 249] on input at bounding box center [325, 252] width 124 height 11
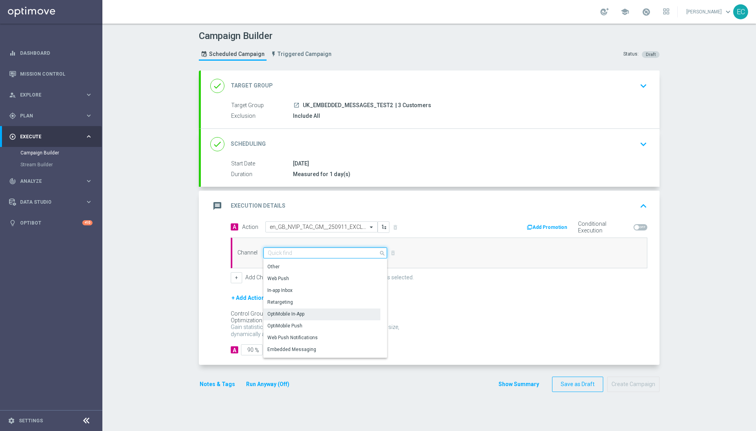
scroll to position [208, 0]
click at [319, 341] on div "Embedded Messaging" at bounding box center [321, 339] width 117 height 11
type input "Embedded Messaging"
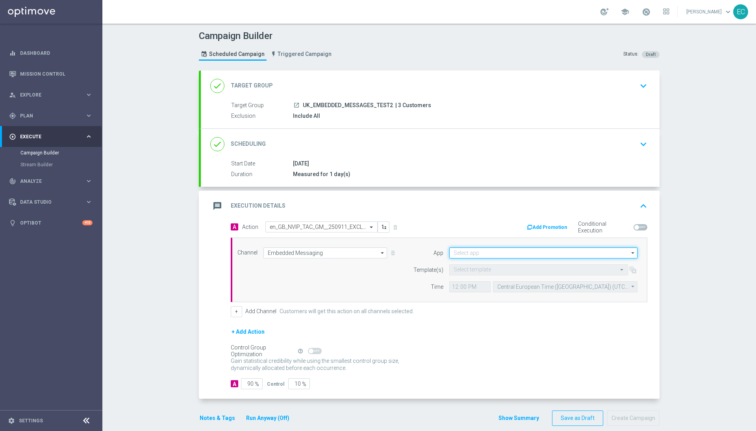
click at [529, 257] on input at bounding box center [543, 252] width 188 height 11
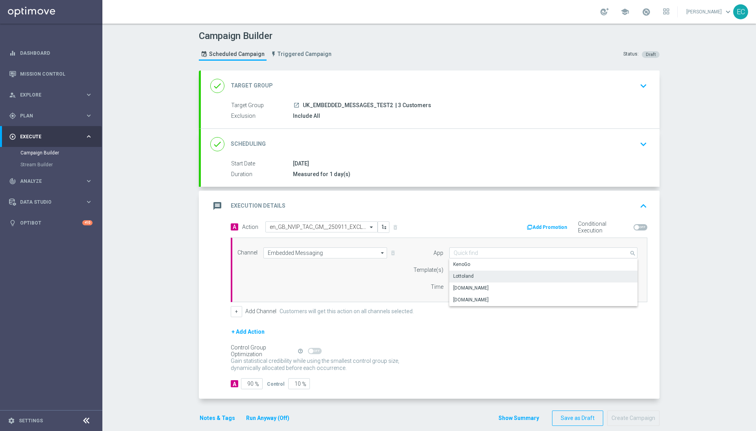
click at [482, 277] on div "Lottoland" at bounding box center [543, 276] width 189 height 11
type input "Lottoland"
click at [488, 271] on input "text" at bounding box center [531, 270] width 154 height 7
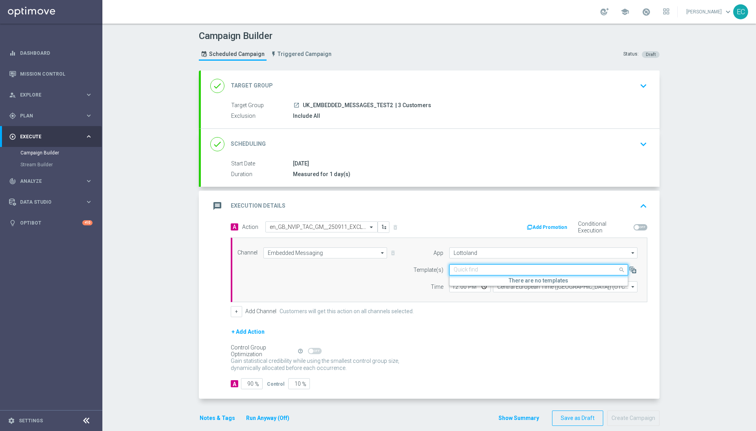
paste input "en_GB_NVIP_TAC_GM__250911_EXCLGAME_UNDERWORLD_TEASURE"
click at [535, 285] on label "Inbox/en_GB_NVIP_TAC_GM__250911_EXCLGAME_UNDERWORLD_TEASURE" at bounding box center [536, 281] width 164 height 7
type input "en_GB_NVIP_TAC_GM__250911_EXCLGAME_UNDERWORLD_TEASURE"
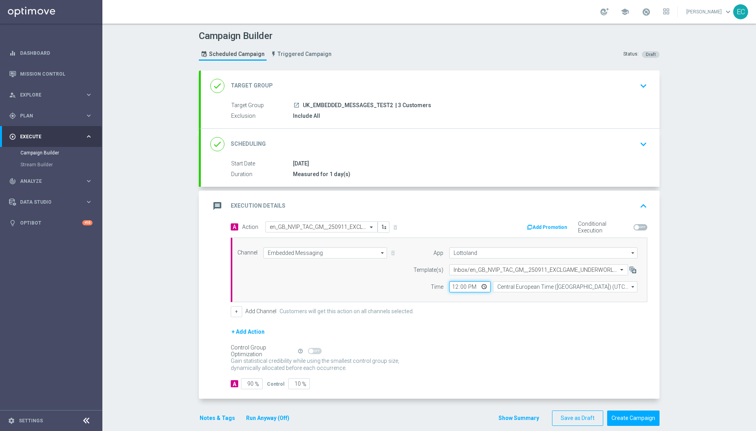
click at [452, 287] on input "12:00" at bounding box center [469, 286] width 41 height 11
type input "16:20"
click at [255, 387] on span "%" at bounding box center [257, 384] width 4 height 7
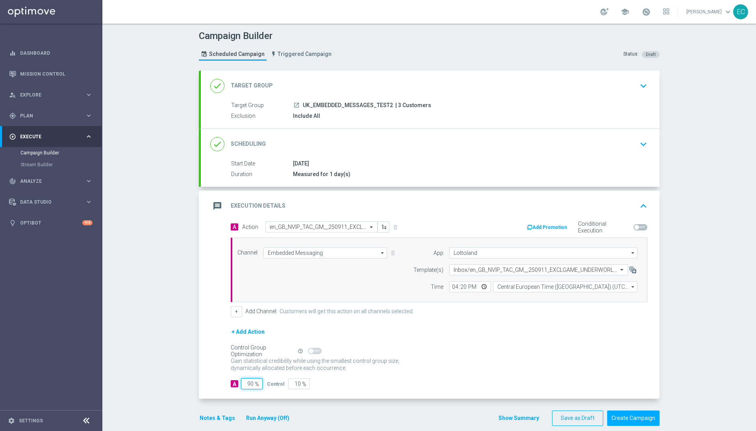
click at [246, 385] on input "90" at bounding box center [252, 383] width 22 height 11
type input "1"
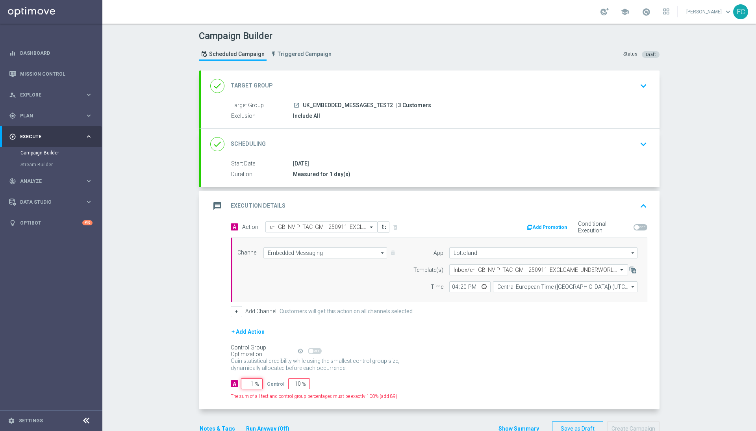
type input "99"
type input "10"
type input "90"
type input "100"
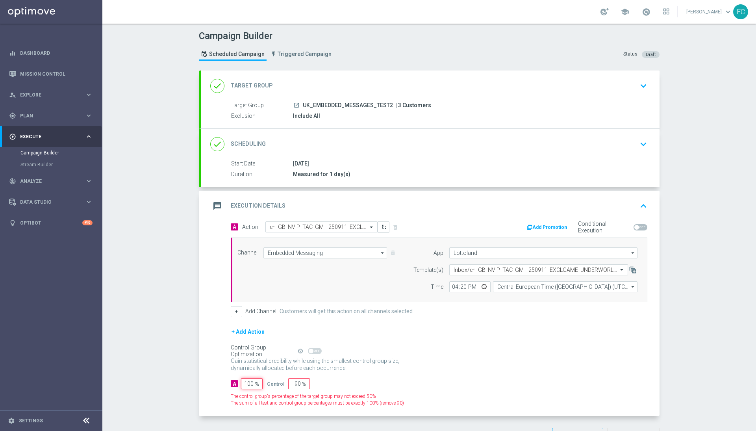
type input "0"
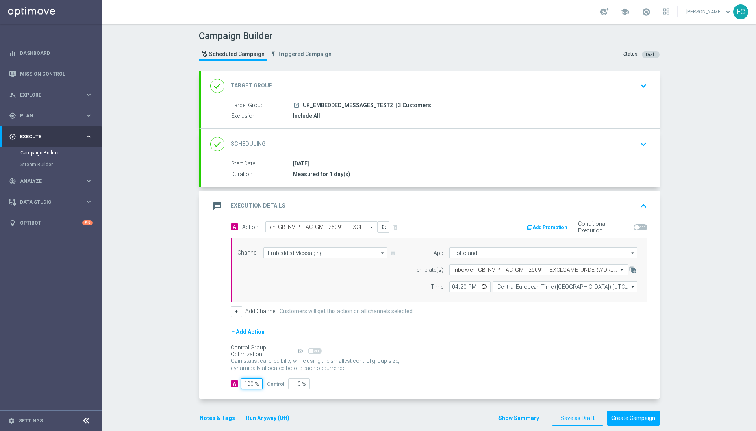
type input "100"
click at [388, 377] on form "A Action Select action en_GB_NVIP_TAC_GM__250911_EXCLGAME_UNDERWORLD_TEASURE de…" at bounding box center [439, 305] width 417 height 168
click at [460, 286] on input "16:20" at bounding box center [469, 286] width 41 height 11
type input "16:21"
click at [625, 415] on button "Create Campaign" at bounding box center [633, 417] width 52 height 15
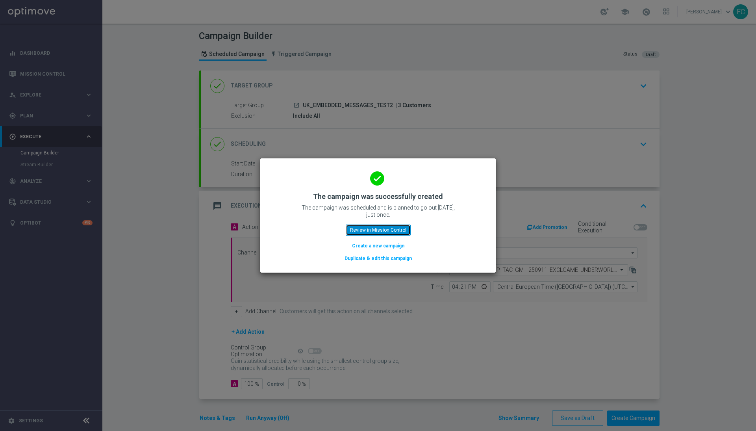
click at [370, 234] on button "Review in Mission Control" at bounding box center [378, 229] width 65 height 11
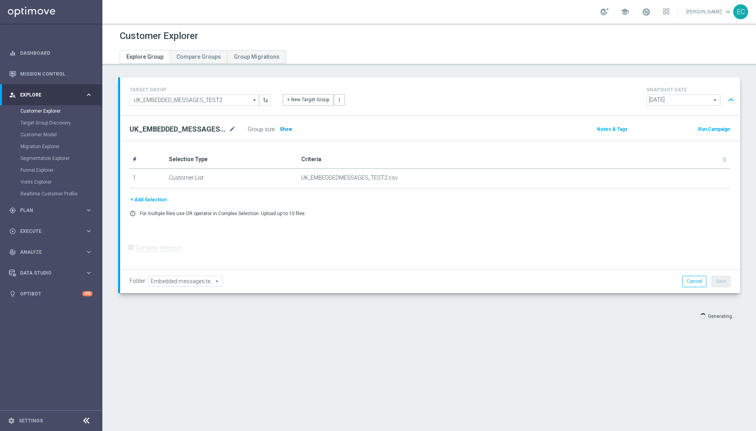
click at [285, 131] on span "Show" at bounding box center [286, 129] width 13 height 6
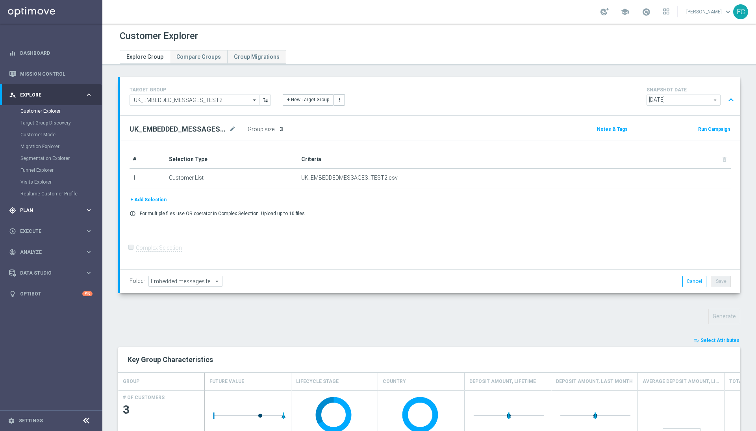
click at [43, 202] on div "gps_fixed Plan keyboard_arrow_right" at bounding box center [51, 210] width 102 height 21
click at [45, 158] on span "Templates" at bounding box center [49, 155] width 56 height 5
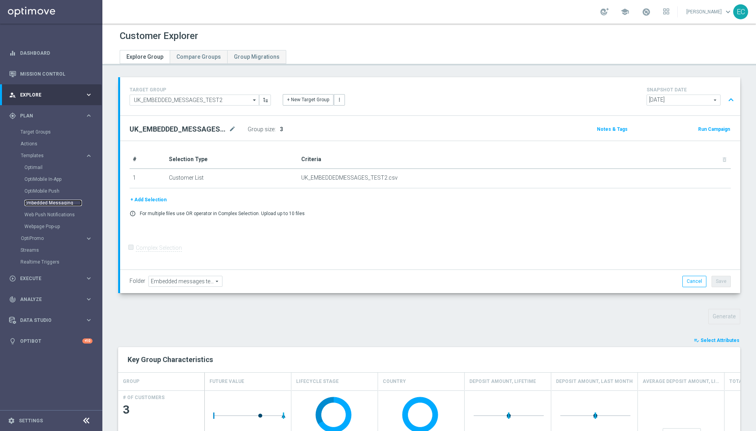
click at [46, 205] on link "Embedded Messaging" at bounding box center [52, 203] width 57 height 6
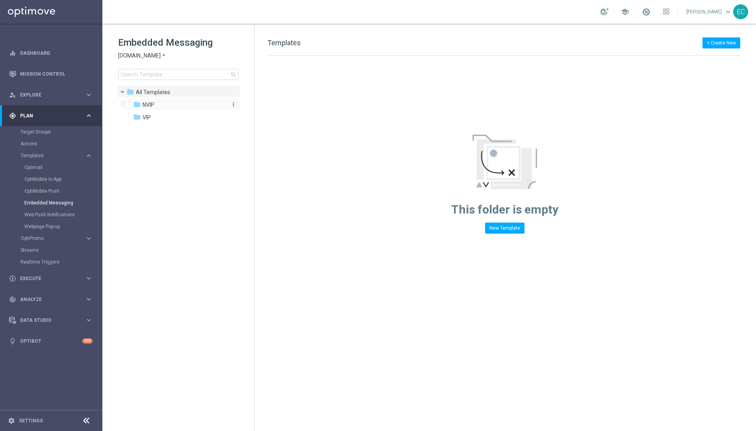
click at [165, 108] on div "folder NVIP" at bounding box center [178, 104] width 91 height 9
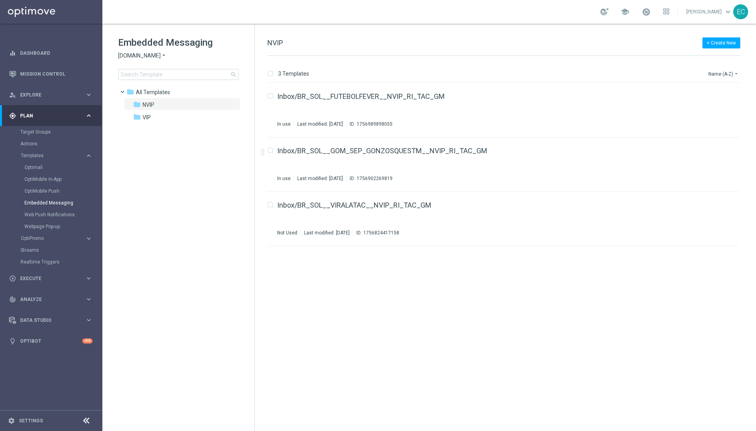
click at [154, 50] on div "Embedded Messaging Sorteonline.bet.br arrow_drop_down × Sorteonline.bet.br sear…" at bounding box center [186, 58] width 136 height 44
click at [155, 50] on div "Embedded Messaging Sorteonline.bet.br arrow_drop_down × Sorteonline.bet.br sear…" at bounding box center [186, 58] width 136 height 44
click at [157, 54] on span "[DOMAIN_NAME]" at bounding box center [139, 55] width 43 height 7
click at [155, 81] on div "Lottoland" at bounding box center [148, 83] width 59 height 9
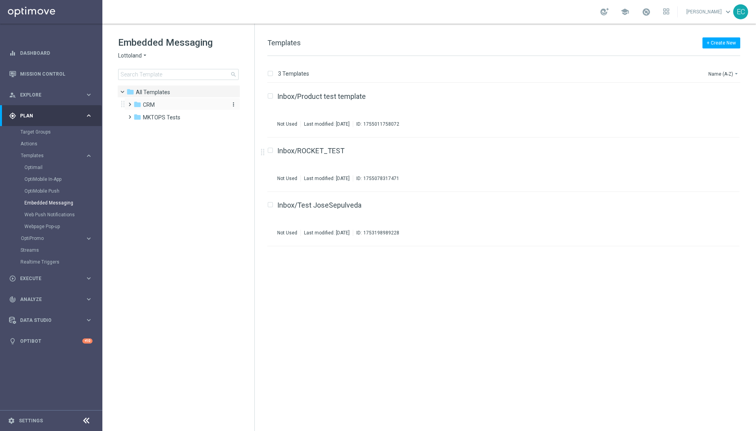
click at [163, 107] on div "folder CRM" at bounding box center [179, 104] width 91 height 9
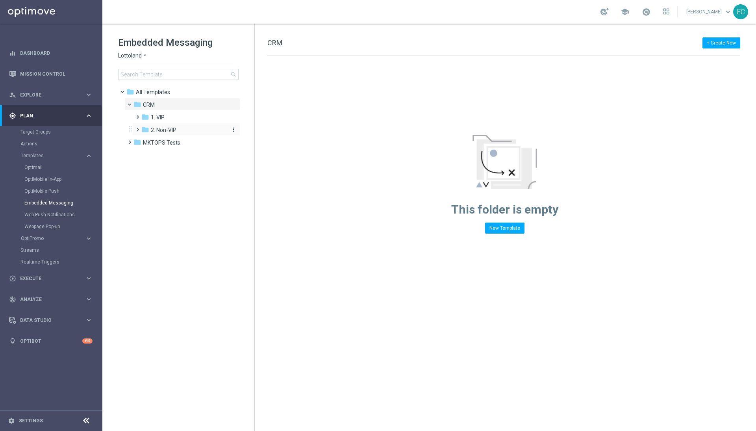
click at [174, 127] on span "2. Non-VIP" at bounding box center [164, 129] width 26 height 7
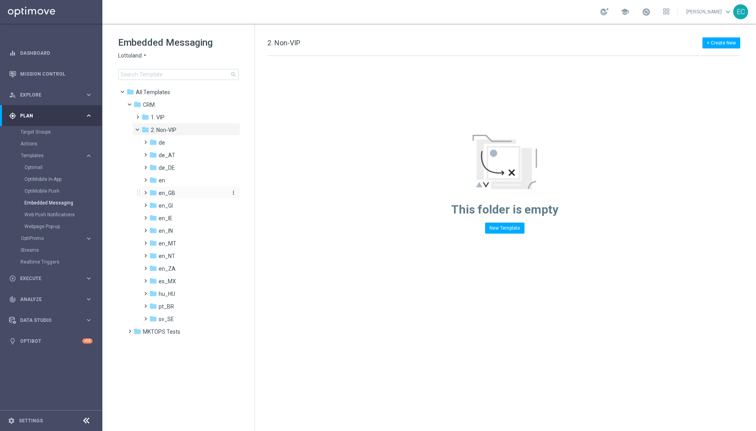
click at [171, 190] on span "en_GB" at bounding box center [167, 192] width 17 height 7
click at [183, 218] on span "TAC en_GB" at bounding box center [180, 218] width 28 height 7
